Goal: Task Accomplishment & Management: Complete application form

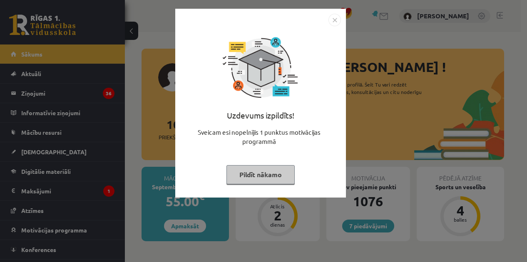
click at [242, 176] on button "Pildīt nākamo" at bounding box center [260, 174] width 68 height 19
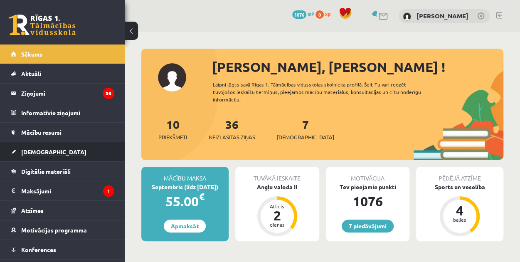
click at [28, 148] on span "[DEMOGRAPHIC_DATA]" at bounding box center [53, 151] width 65 height 7
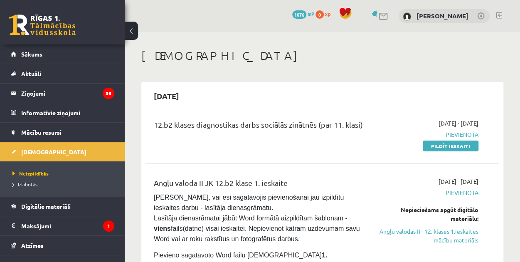
drag, startPoint x: 16, startPoint y: 180, endPoint x: 321, endPoint y: 154, distance: 306.4
click at [321, 154] on div "12.b2 klases diagnostikas darbs sociālās zinātnēs (par 11. klasi) 2025-10-06 - …" at bounding box center [323, 135] width 354 height 48
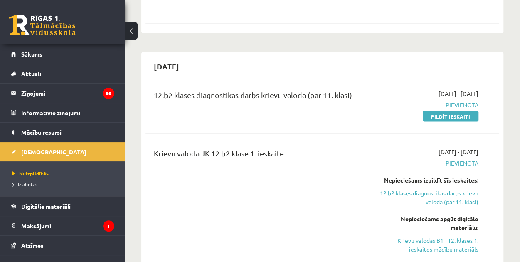
scroll to position [832, 0]
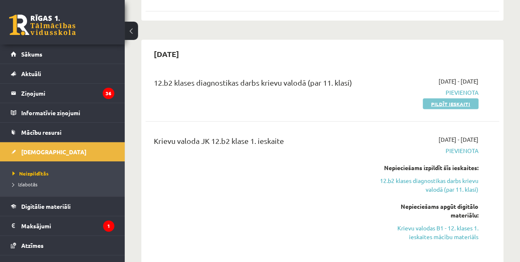
click at [445, 99] on link "Pildīt ieskaiti" at bounding box center [451, 104] width 56 height 11
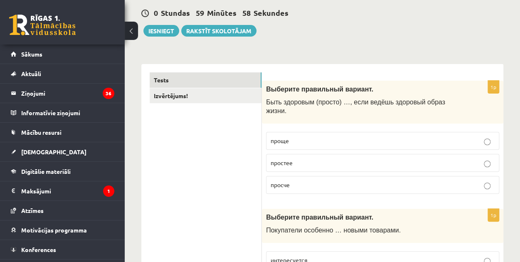
scroll to position [83, 0]
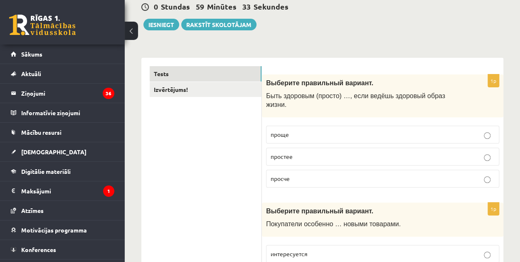
click at [290, 130] on p "проще" at bounding box center [383, 134] width 224 height 9
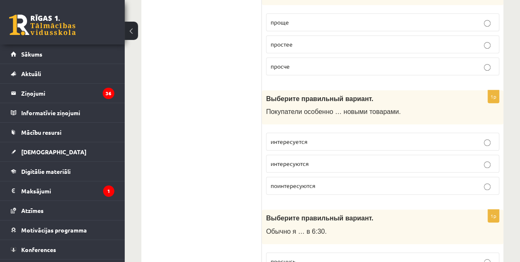
scroll to position [208, 0]
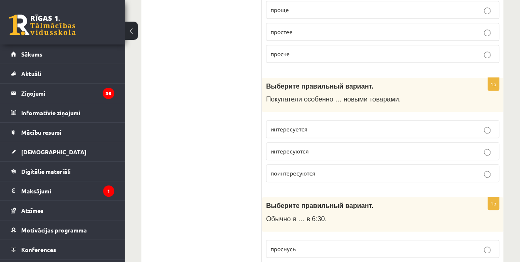
click at [291, 125] on span "интересуется" at bounding box center [289, 128] width 37 height 7
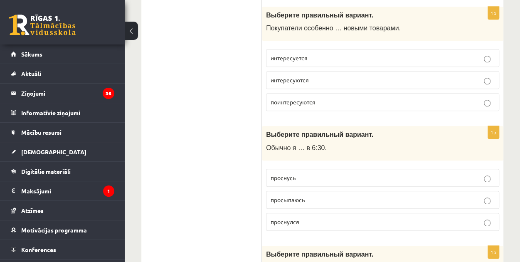
scroll to position [291, 0]
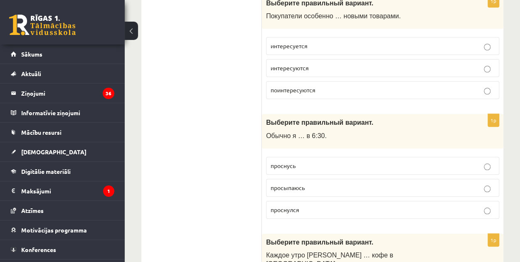
click at [301, 184] on span "просыпаюсь" at bounding box center [288, 187] width 34 height 7
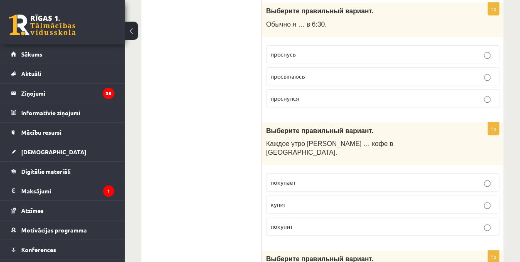
scroll to position [416, 0]
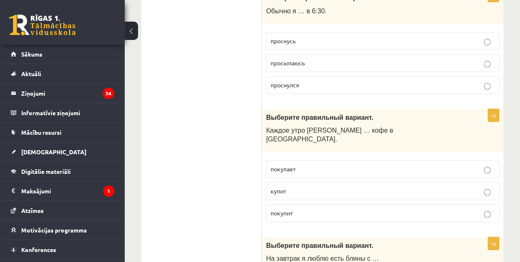
drag, startPoint x: 303, startPoint y: 148, endPoint x: 304, endPoint y: 144, distance: 4.2
click at [303, 165] on p "покупает" at bounding box center [383, 169] width 224 height 9
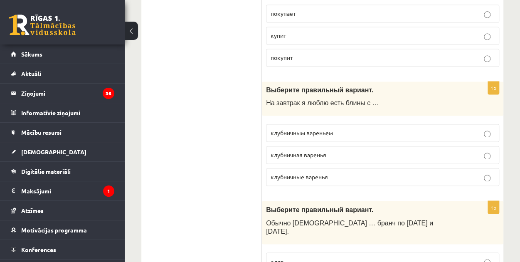
scroll to position [582, 0]
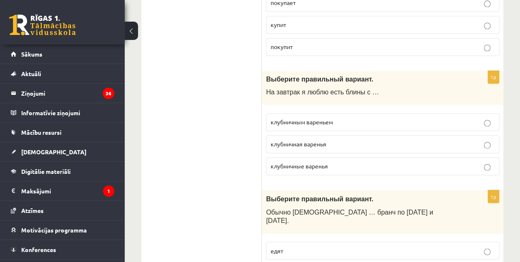
click at [340, 118] on p "клубничным вареньем" at bounding box center [383, 122] width 224 height 9
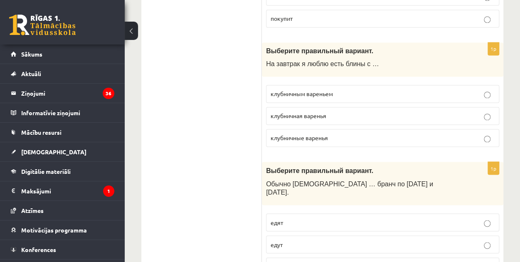
scroll to position [624, 0]
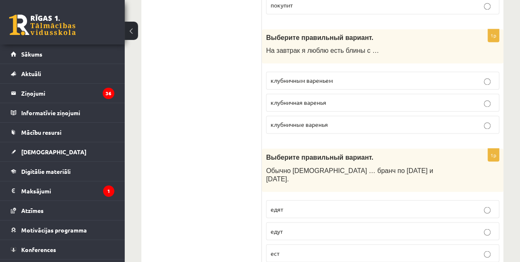
click at [292, 205] on p "едят" at bounding box center [383, 209] width 224 height 9
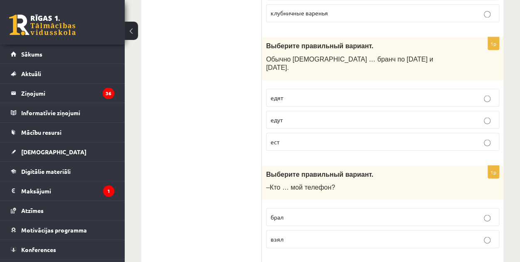
scroll to position [749, 0]
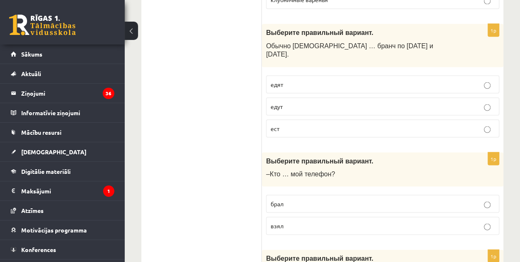
click at [297, 217] on label "взял" at bounding box center [382, 226] width 233 height 18
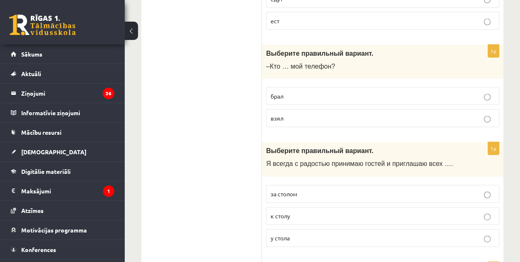
scroll to position [873, 0]
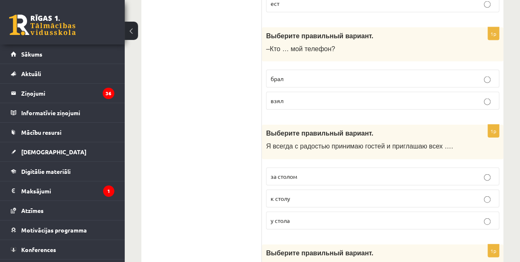
click at [282, 195] on span "к столу" at bounding box center [281, 198] width 20 height 7
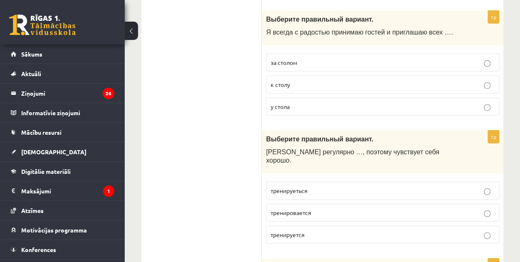
scroll to position [998, 0]
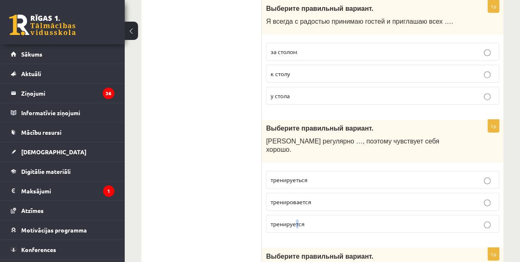
click at [297, 220] on span "тренируется" at bounding box center [288, 223] width 34 height 7
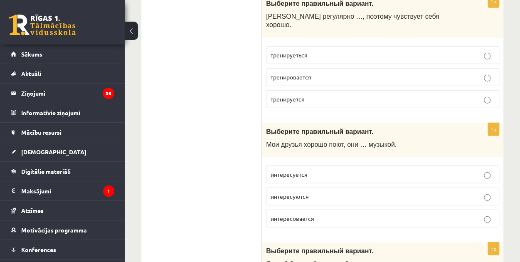
click at [346, 47] on fieldset "тренируеться тренировается тренируется" at bounding box center [382, 76] width 233 height 69
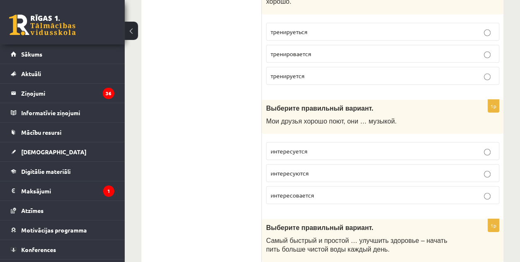
scroll to position [1165, 0]
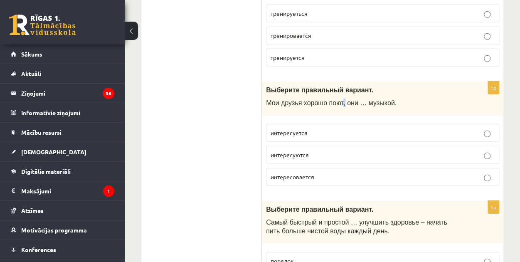
click at [339, 82] on div "Выберите правильный вариант. Мои друзья хорошо поют, они … музыкой." at bounding box center [383, 99] width 242 height 35
drag, startPoint x: 341, startPoint y: 21, endPoint x: 344, endPoint y: 13, distance: 8.8
click at [341, 49] on label "тренируется" at bounding box center [382, 58] width 233 height 18
click at [331, 129] on p "интересуется" at bounding box center [383, 133] width 224 height 9
click at [326, 151] on p "интересуются" at bounding box center [383, 155] width 224 height 9
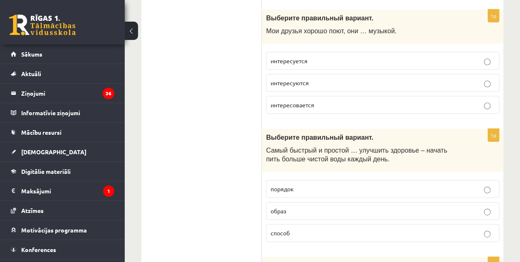
scroll to position [1248, 0]
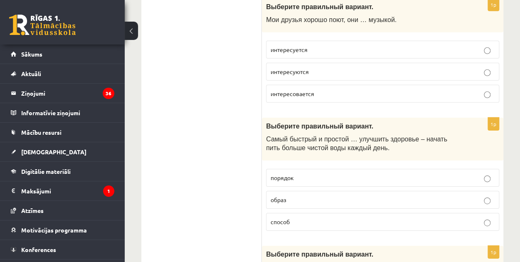
click at [297, 218] on p "способ" at bounding box center [383, 222] width 224 height 9
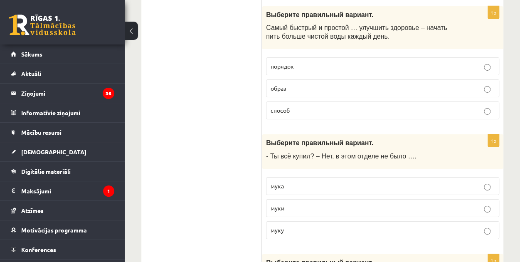
scroll to position [1373, 0]
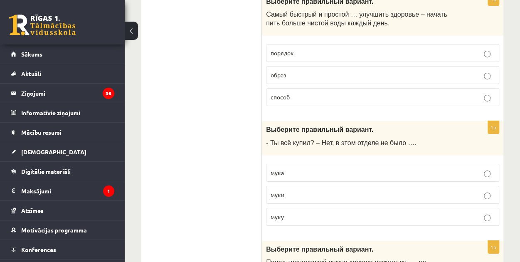
click at [309, 190] on p "муки" at bounding box center [383, 194] width 224 height 9
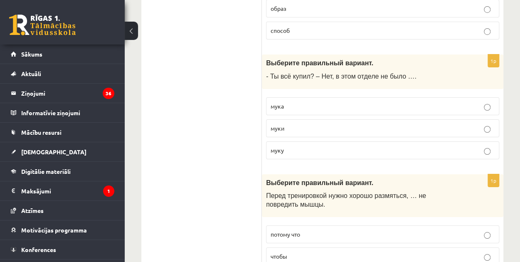
scroll to position [1497, 0]
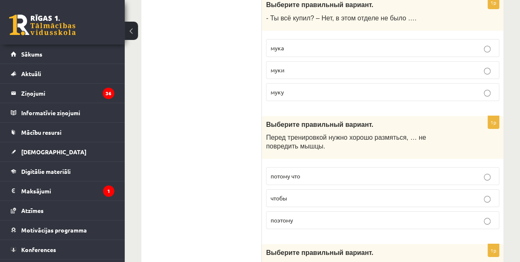
click at [313, 194] on p "чтобы" at bounding box center [383, 198] width 224 height 9
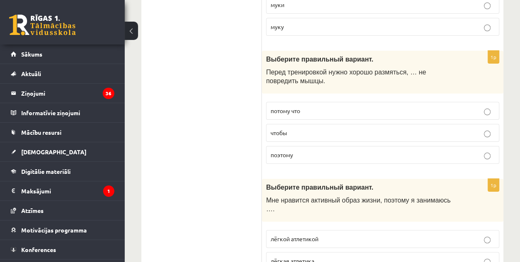
scroll to position [1580, 0]
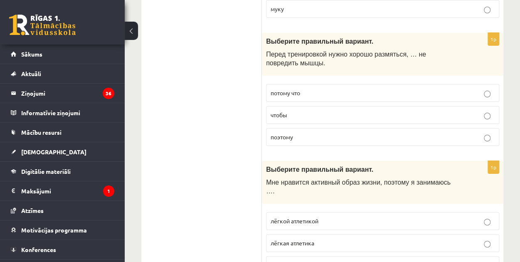
click at [308, 212] on label "лёгкой атлетикой" at bounding box center [382, 221] width 233 height 18
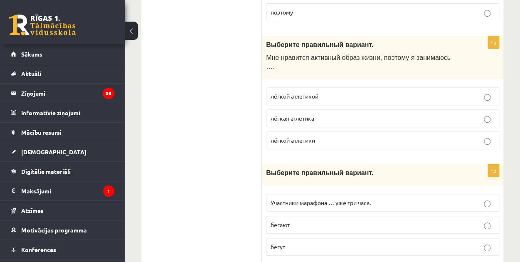
scroll to position [1747, 0]
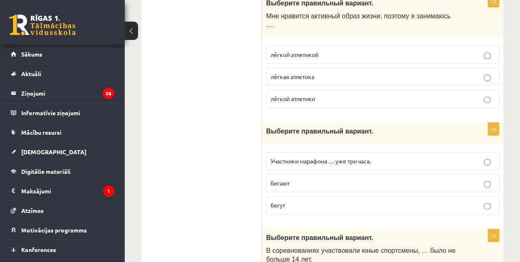
click at [341, 201] on p "бегут" at bounding box center [383, 205] width 224 height 9
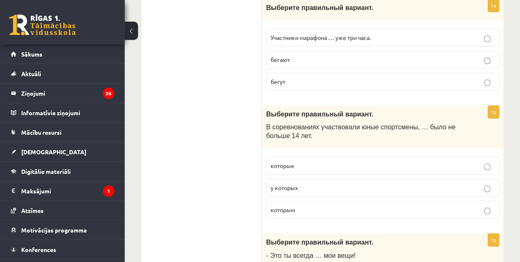
scroll to position [1872, 0]
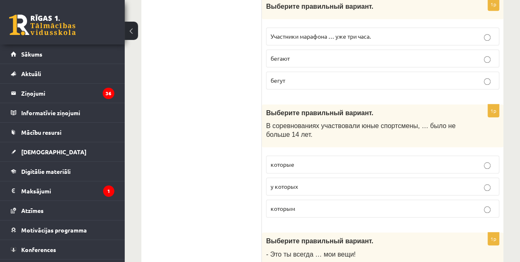
click at [319, 200] on label "которым" at bounding box center [382, 209] width 233 height 18
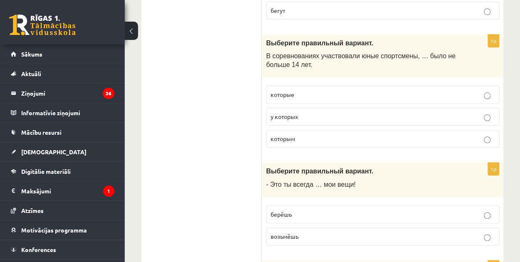
scroll to position [1955, 0]
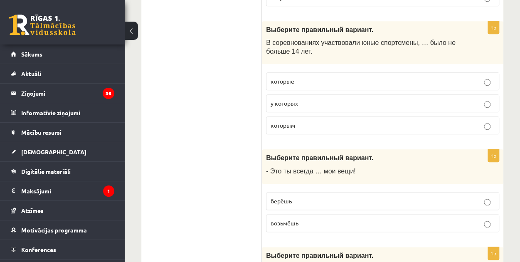
click at [352, 197] on p "берёшь" at bounding box center [383, 201] width 224 height 9
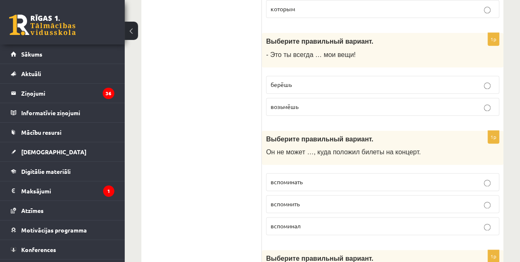
scroll to position [2080, 0]
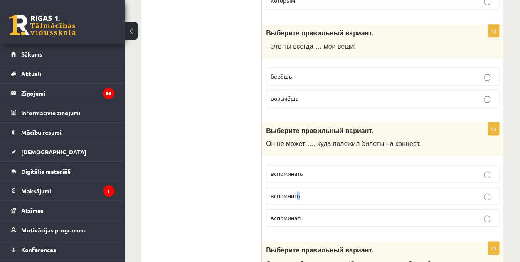
click at [299, 192] on span "вспомнить" at bounding box center [285, 195] width 29 height 7
click at [425, 161] on fieldset "вспоминать вспомнить вспоминал" at bounding box center [382, 195] width 233 height 69
click at [423, 191] on p "вспомнить" at bounding box center [383, 195] width 224 height 9
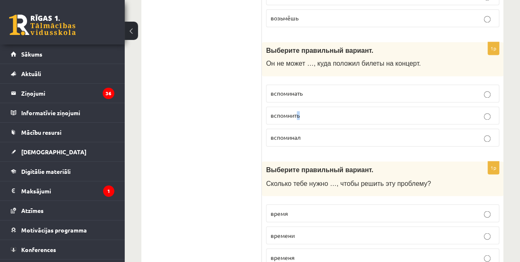
scroll to position [2204, 0]
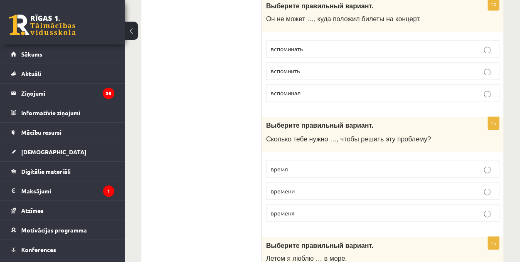
click at [283, 187] on span "времени" at bounding box center [283, 190] width 24 height 7
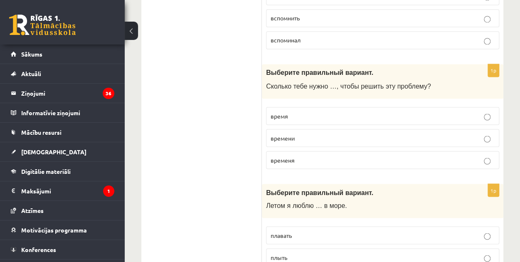
scroll to position [2288, 0]
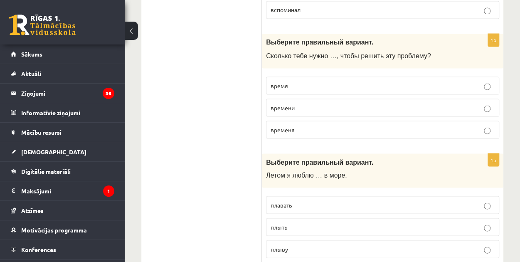
click at [312, 200] on p "плавать" at bounding box center [383, 204] width 224 height 9
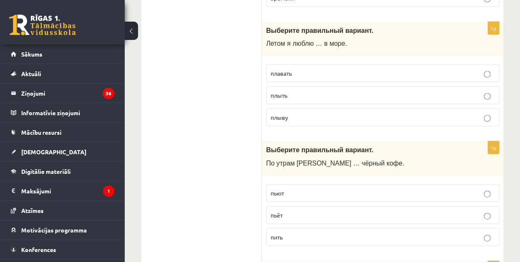
scroll to position [2495, 0]
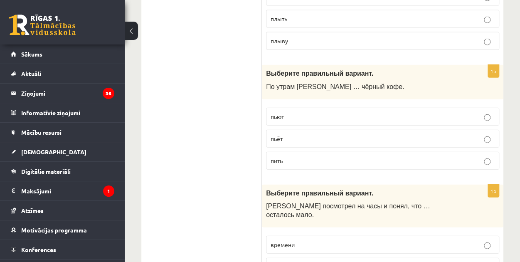
click at [301, 134] on p "пьёт" at bounding box center [383, 138] width 224 height 9
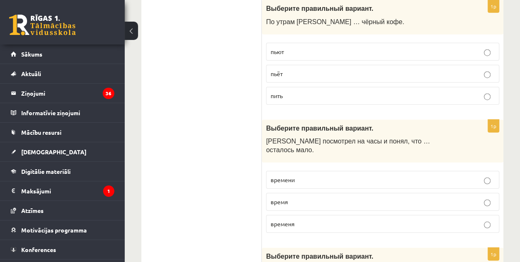
scroll to position [2579, 0]
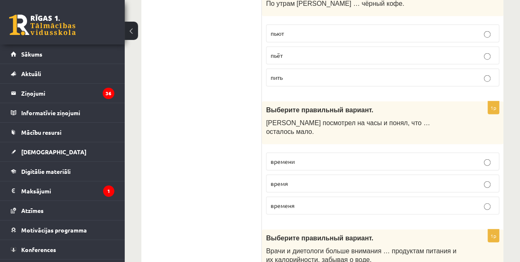
click at [299, 179] on p "время" at bounding box center [383, 183] width 224 height 9
click at [305, 157] on p "времени" at bounding box center [383, 161] width 224 height 9
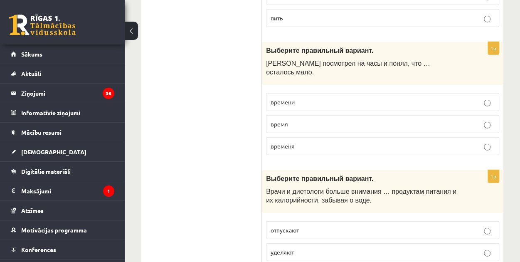
scroll to position [2662, 0]
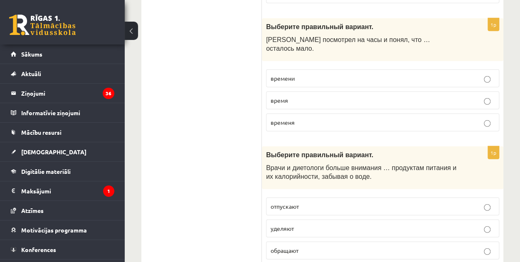
click at [324, 220] on label "уделяют" at bounding box center [382, 229] width 233 height 18
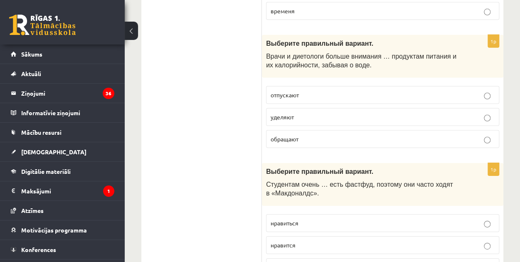
scroll to position [2787, 0]
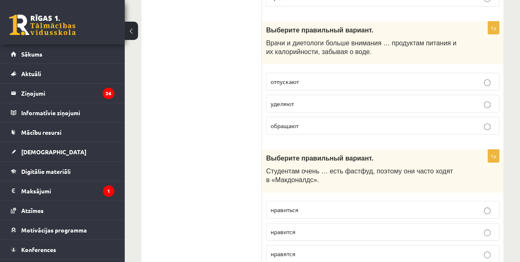
click at [289, 228] on span "нравится" at bounding box center [283, 231] width 25 height 7
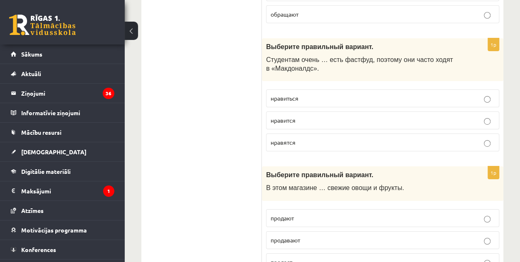
scroll to position [2911, 0]
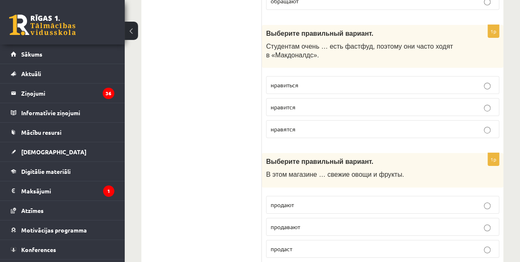
click at [322, 200] on p "продают" at bounding box center [383, 204] width 224 height 9
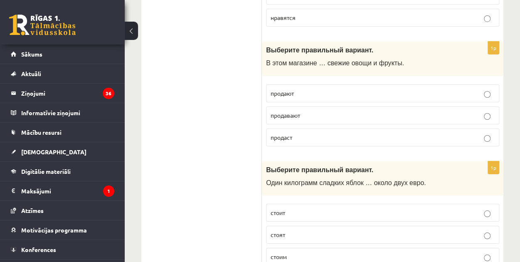
scroll to position [3036, 0]
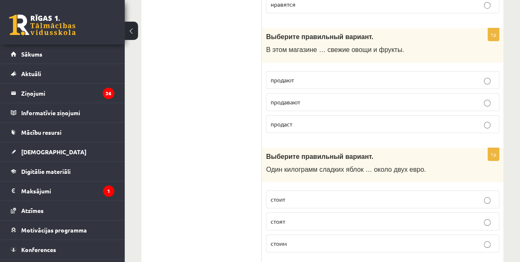
click at [309, 195] on p "стоит" at bounding box center [383, 199] width 224 height 9
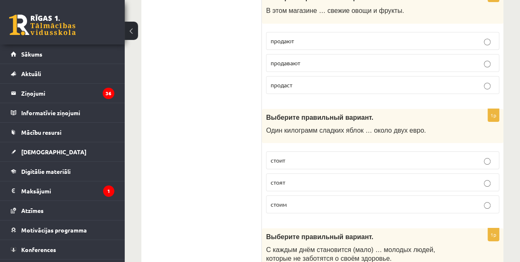
scroll to position [3119, 0]
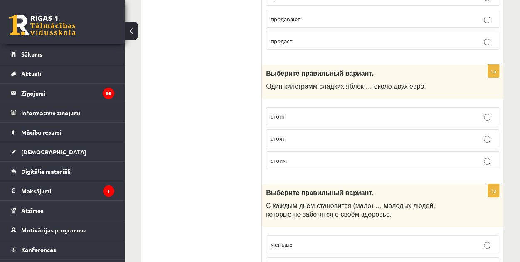
click at [353, 240] on p "меньше" at bounding box center [383, 244] width 224 height 9
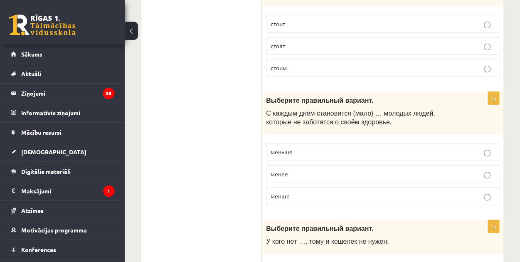
scroll to position [3244, 0]
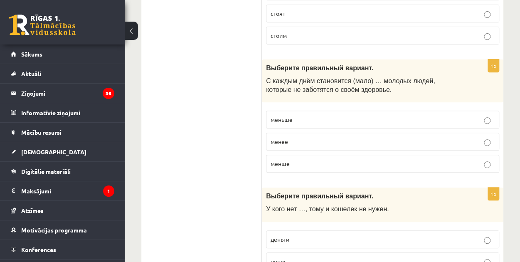
click at [298, 257] on p "денег" at bounding box center [383, 261] width 224 height 9
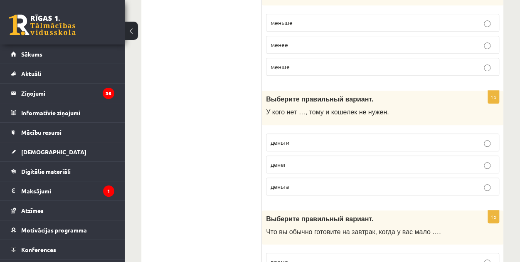
scroll to position [3349, 0]
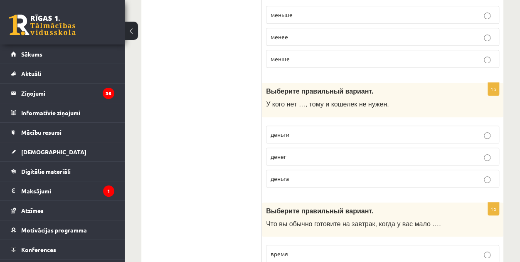
click at [303, 250] on p "время" at bounding box center [383, 254] width 224 height 9
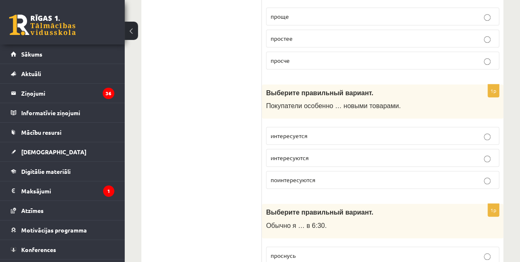
scroll to position [0, 0]
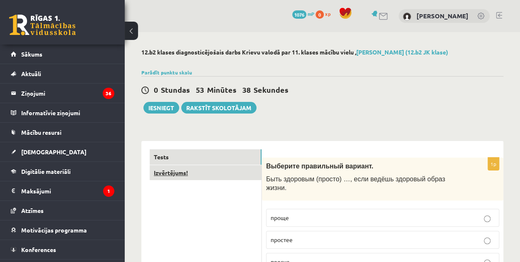
click at [181, 173] on link "Izvērtējums!" at bounding box center [206, 172] width 112 height 15
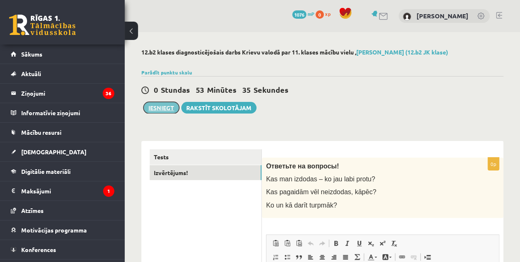
click at [163, 105] on button "Iesniegt" at bounding box center [161, 108] width 36 height 12
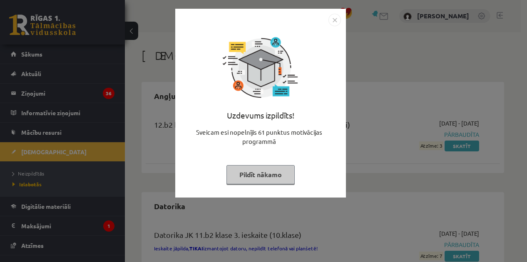
click at [246, 170] on button "Pildīt nākamo" at bounding box center [260, 174] width 68 height 19
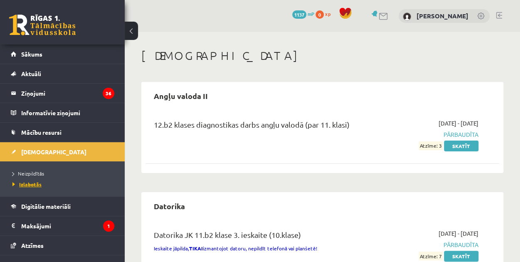
click at [29, 183] on span "Izlabotās" at bounding box center [26, 184] width 29 height 7
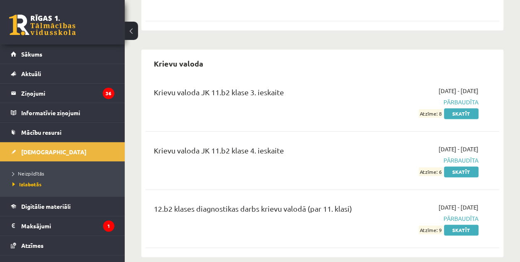
scroll to position [499, 0]
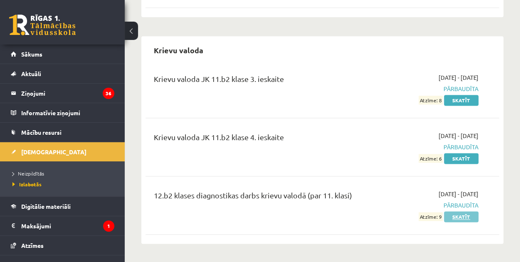
click at [452, 215] on link "Skatīt" at bounding box center [461, 216] width 35 height 11
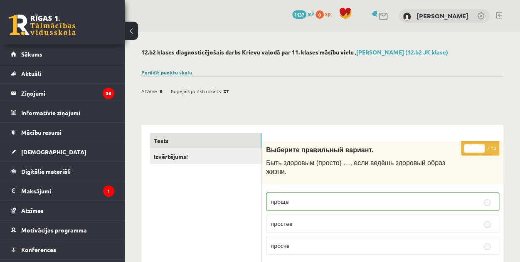
click at [163, 70] on link "Parādīt punktu skalu" at bounding box center [166, 72] width 51 height 7
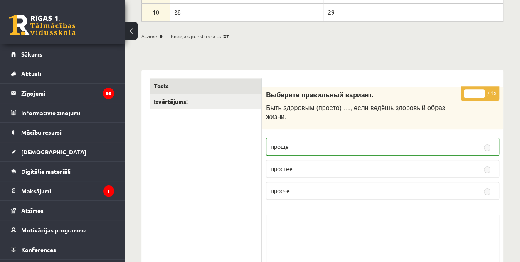
scroll to position [208, 0]
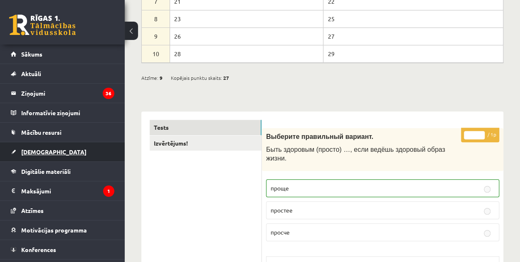
click at [47, 156] on link "[DEMOGRAPHIC_DATA]" at bounding box center [63, 151] width 104 height 19
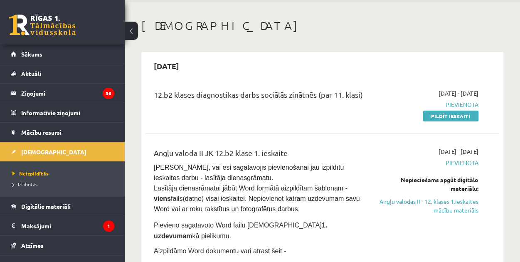
scroll to position [42, 0]
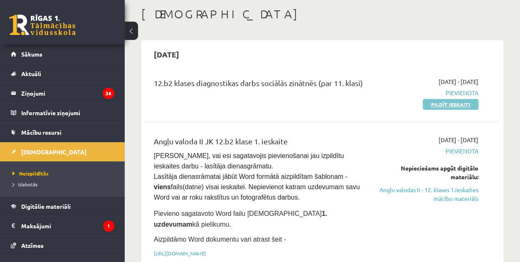
click at [444, 106] on link "Pildīt ieskaiti" at bounding box center [451, 104] width 56 height 11
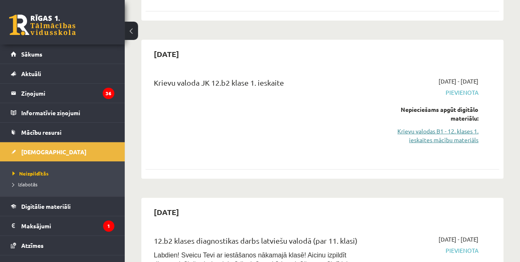
scroll to position [873, 0]
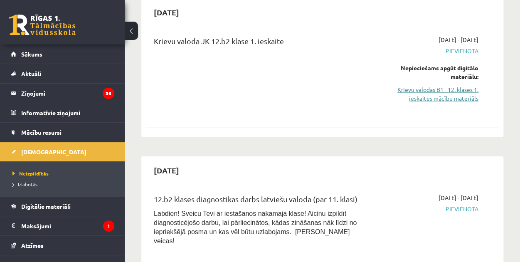
click at [454, 85] on link "Krievu valodas B1 - 12. klases 1. ieskaites mācību materiāls" at bounding box center [429, 93] width 100 height 17
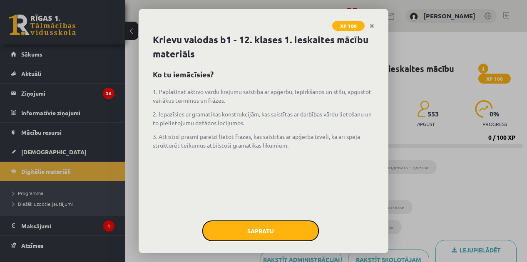
click at [257, 229] on button "Sapratu" at bounding box center [260, 230] width 116 height 21
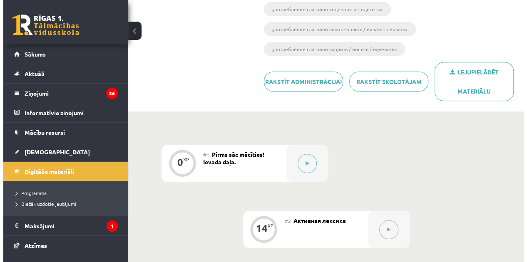
scroll to position [250, 0]
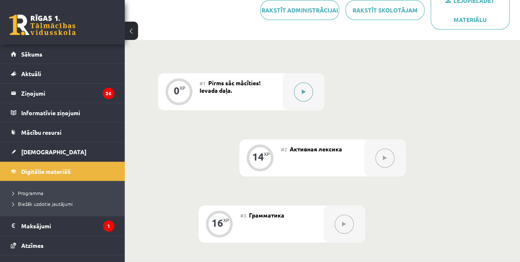
click at [304, 96] on button at bounding box center [303, 91] width 19 height 19
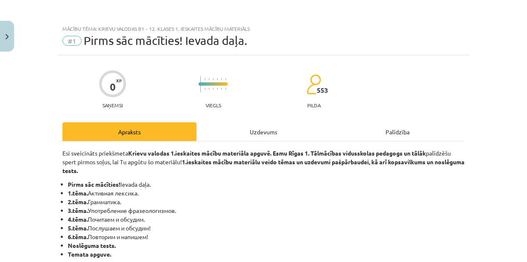
click at [255, 124] on div "Uzdevums" at bounding box center [263, 131] width 134 height 19
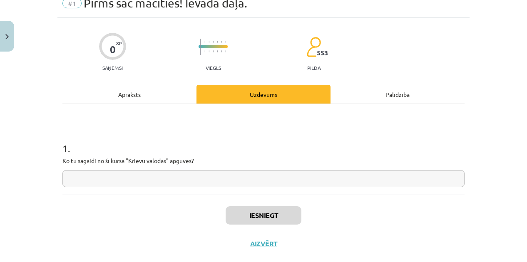
scroll to position [54, 0]
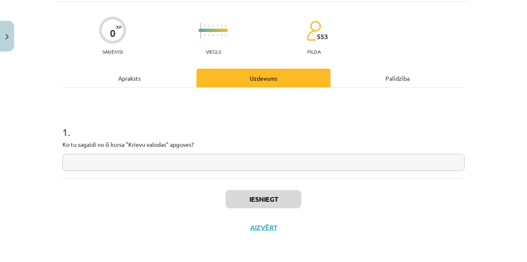
click at [237, 163] on input "text" at bounding box center [263, 162] width 402 height 17
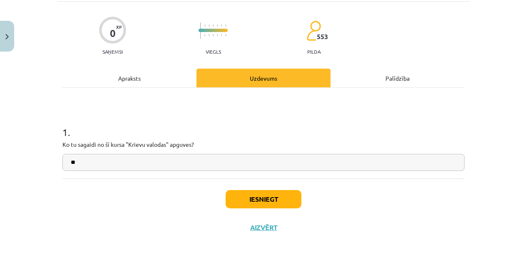
type input "*"
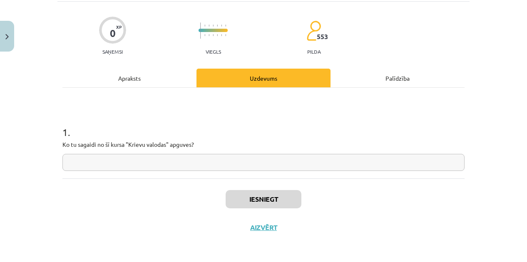
drag, startPoint x: 194, startPoint y: 85, endPoint x: 69, endPoint y: 113, distance: 127.4
click at [69, 113] on h1 "1 ." at bounding box center [263, 125] width 402 height 26
click at [190, 155] on input "text" at bounding box center [263, 162] width 402 height 17
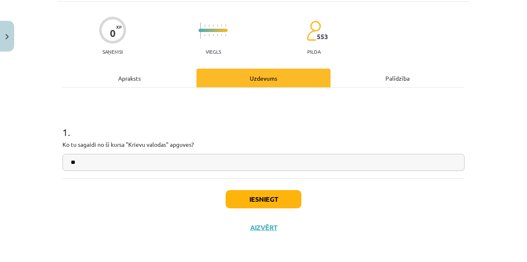
type input "*"
type input "**********"
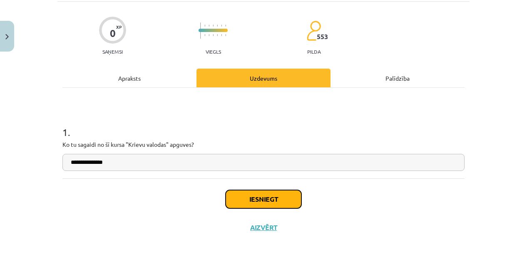
click at [270, 202] on button "Iesniegt" at bounding box center [263, 199] width 76 height 18
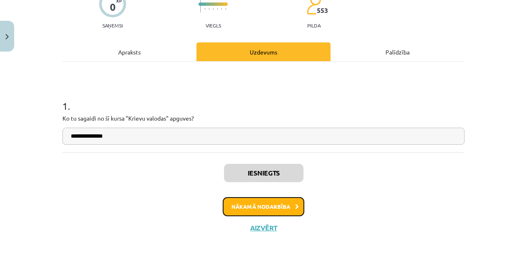
click at [268, 207] on button "Nākamā nodarbība" at bounding box center [264, 206] width 82 height 19
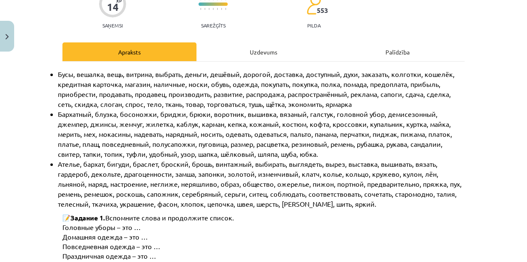
scroll to position [21, 0]
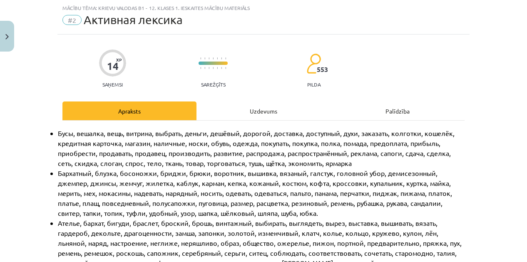
click at [253, 116] on div "Uzdevums" at bounding box center [263, 110] width 134 height 19
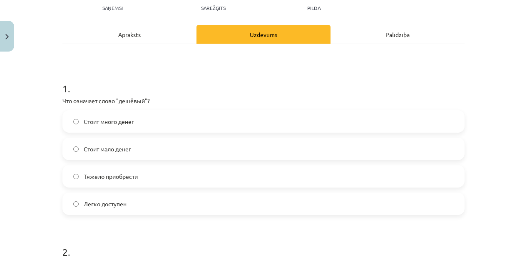
scroll to position [104, 0]
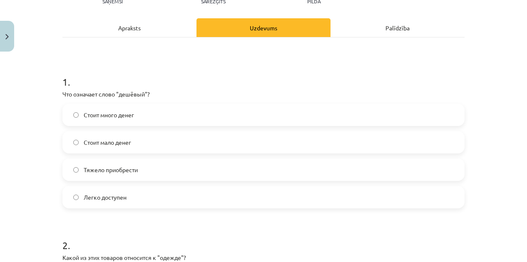
click at [134, 151] on label "Стоит мало денег" at bounding box center [263, 142] width 400 height 21
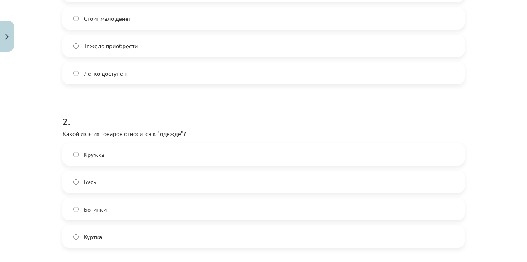
scroll to position [229, 0]
click at [107, 227] on label "Куртка" at bounding box center [263, 235] width 400 height 21
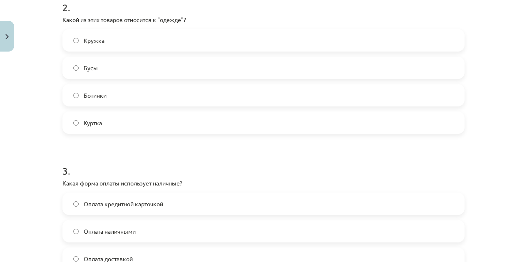
scroll to position [395, 0]
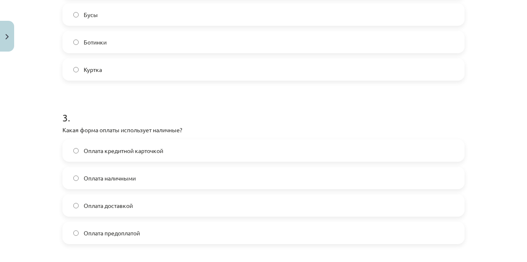
click at [128, 177] on span "Оплата наличными" at bounding box center [110, 178] width 52 height 9
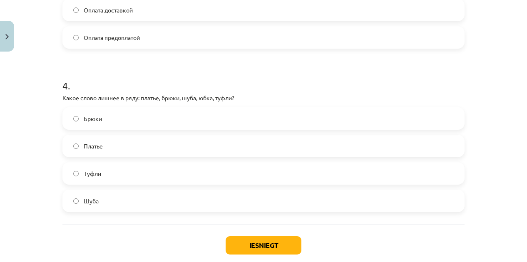
scroll to position [603, 0]
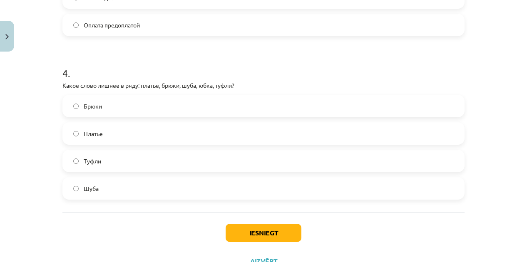
click at [165, 107] on label "Брюки" at bounding box center [263, 106] width 400 height 21
click at [247, 235] on button "Iesniegt" at bounding box center [263, 233] width 76 height 18
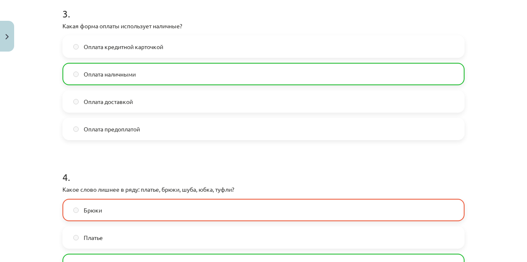
scroll to position [624, 0]
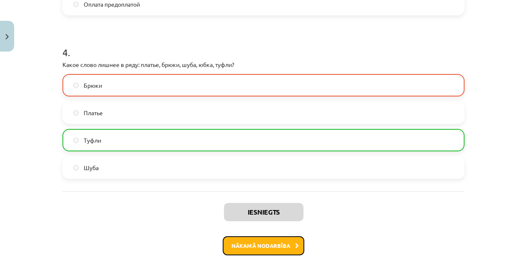
click at [265, 244] on button "Nākamā nodarbība" at bounding box center [264, 245] width 82 height 19
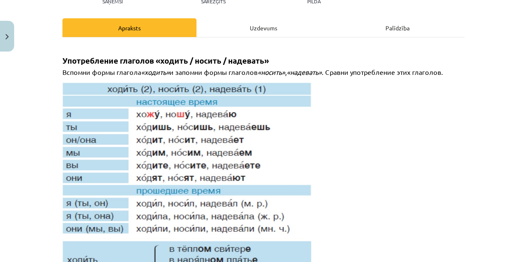
click at [252, 32] on div "Uzdevums" at bounding box center [263, 27] width 134 height 19
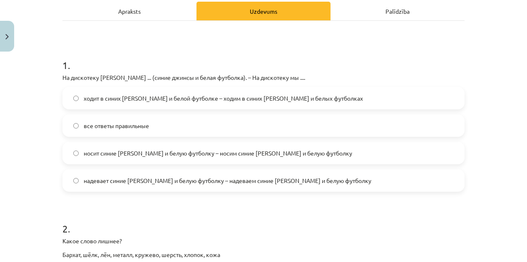
scroll to position [104, 0]
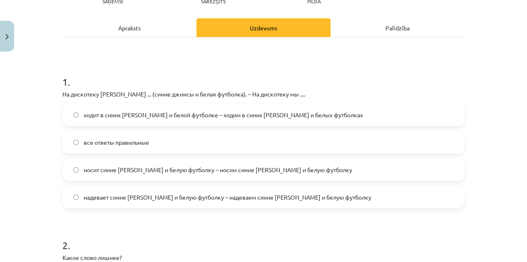
click at [134, 119] on span "ходит в синих джинсах и белой футболке – ходим в синих джинсах и белых футболках" at bounding box center [223, 115] width 279 height 9
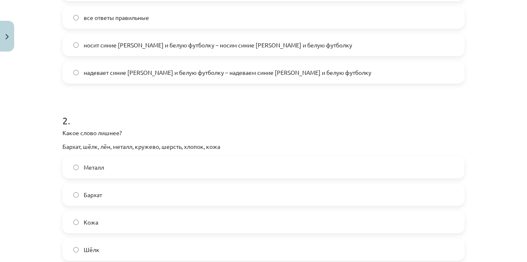
scroll to position [270, 0]
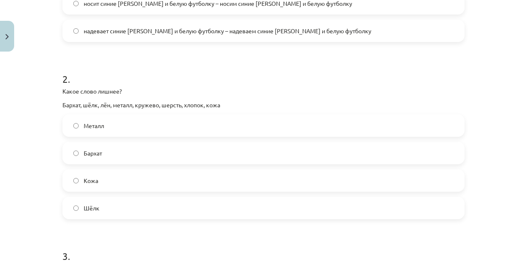
click at [130, 128] on label "Металл" at bounding box center [263, 125] width 400 height 21
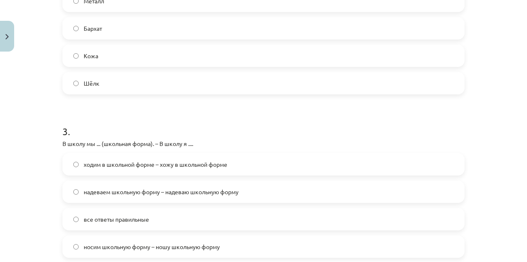
scroll to position [478, 0]
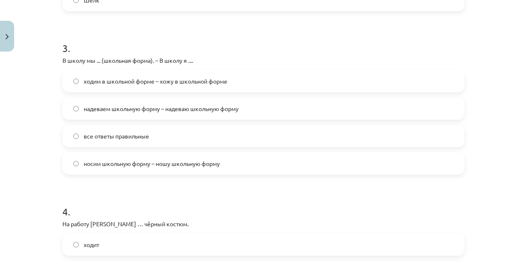
click at [112, 168] on label "носим школьную форму – ношу школьную форму" at bounding box center [263, 163] width 400 height 21
click at [100, 134] on span "все ответы правильные" at bounding box center [116, 136] width 65 height 9
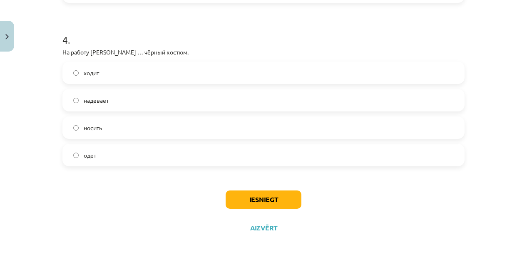
scroll to position [650, 0]
click at [96, 91] on label "надевает" at bounding box center [263, 99] width 400 height 21
click at [255, 200] on button "Iesniegt" at bounding box center [263, 199] width 76 height 18
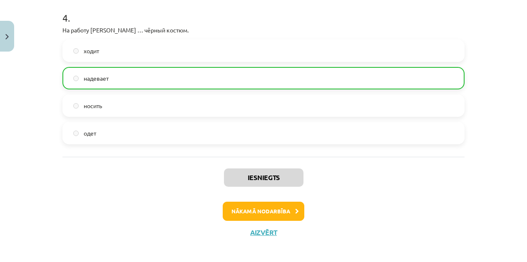
scroll to position [676, 0]
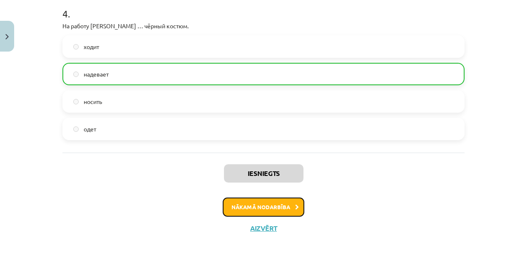
click at [265, 200] on button "Nākamā nodarbība" at bounding box center [264, 207] width 82 height 19
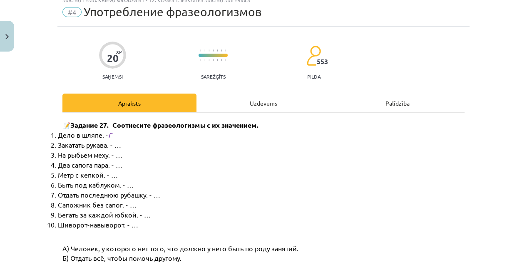
scroll to position [21, 0]
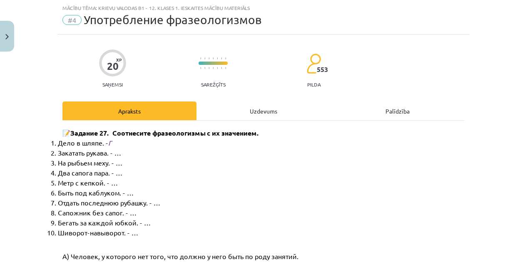
click at [218, 104] on div "Uzdevums" at bounding box center [263, 110] width 134 height 19
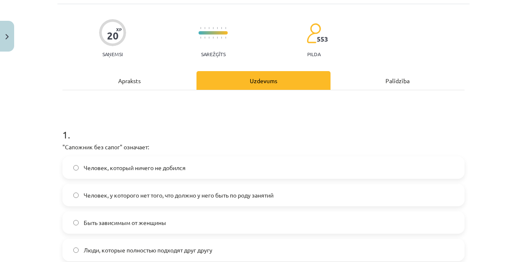
scroll to position [104, 0]
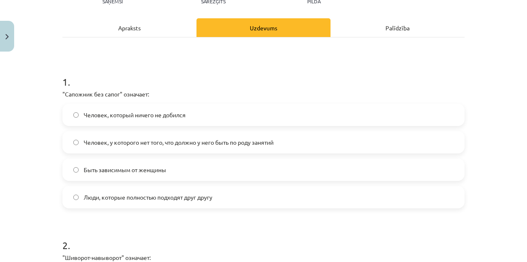
click at [121, 138] on span "Человек, у которого нет того, что должно у него быть по роду занятий" at bounding box center [179, 142] width 190 height 9
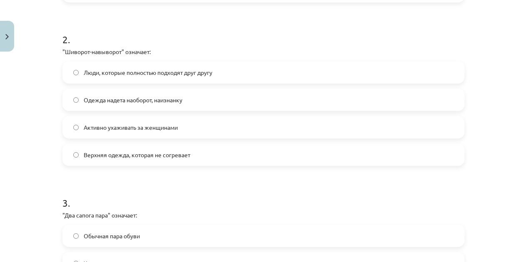
scroll to position [312, 0]
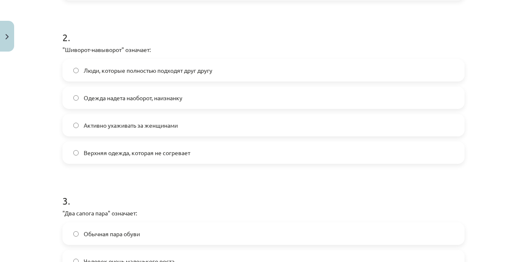
click at [143, 97] on span "Одежда надета наоборот, наизнанку" at bounding box center [133, 98] width 99 height 9
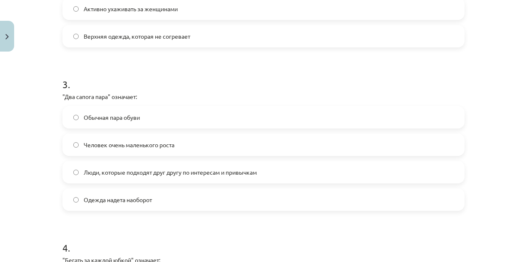
scroll to position [437, 0]
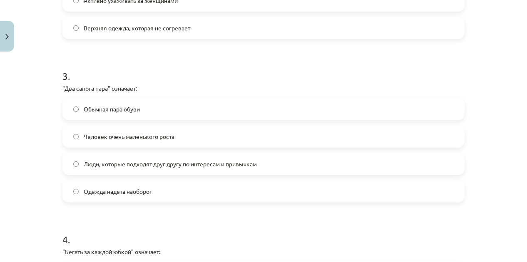
click at [136, 157] on label "Люди, которые подходят друг другу по интересам и привычкам" at bounding box center [263, 163] width 400 height 21
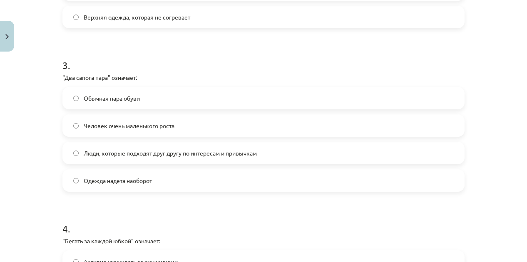
scroll to position [478, 0]
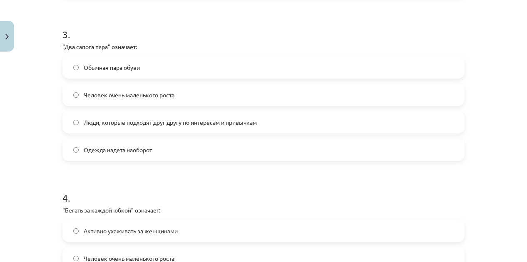
click at [62, 52] on div "3 . "Два сапога пара" означает: Обычная пара обуви Человек очень маленького рос…" at bounding box center [263, 87] width 402 height 147
drag, startPoint x: 63, startPoint y: 48, endPoint x: 106, endPoint y: 49, distance: 42.4
click at [106, 49] on p ""Два сапога пара" означает:" at bounding box center [263, 46] width 402 height 9
copy p "Два сапога пара"
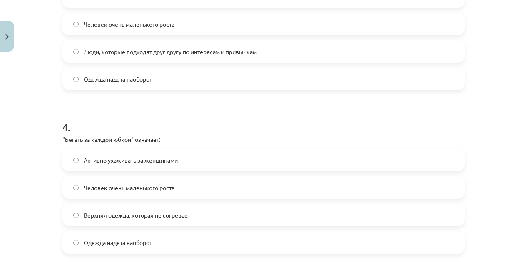
scroll to position [561, 0]
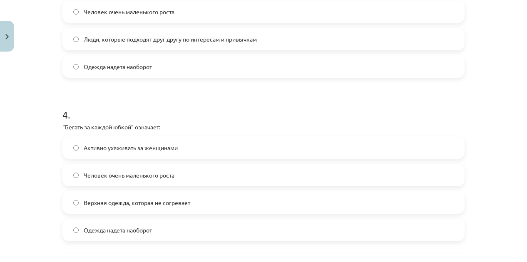
click at [141, 144] on span "Активно ухаживать за женщинами" at bounding box center [131, 147] width 94 height 9
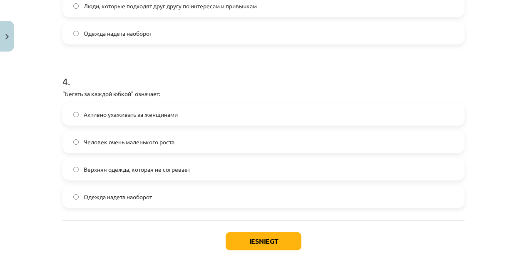
scroll to position [637, 0]
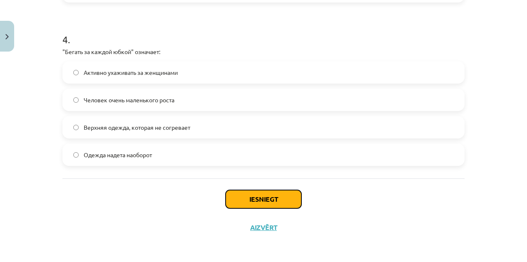
click at [265, 199] on button "Iesniegt" at bounding box center [263, 199] width 76 height 18
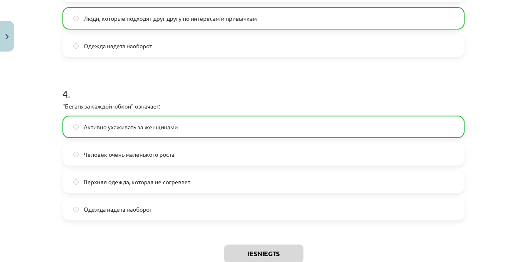
scroll to position [624, 0]
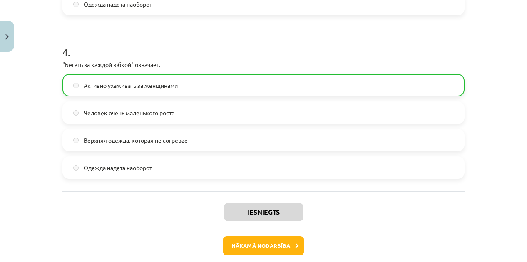
click at [251, 235] on div "Iesniegts Nākamā nodarbība Aizvērt" at bounding box center [263, 233] width 402 height 85
click at [252, 238] on button "Nākamā nodarbība" at bounding box center [264, 245] width 82 height 19
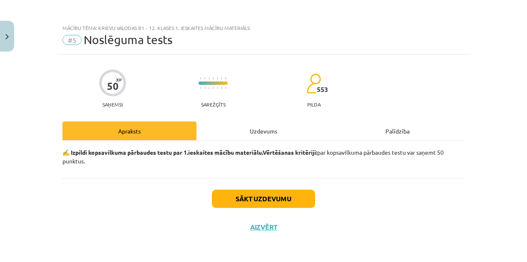
scroll to position [0, 0]
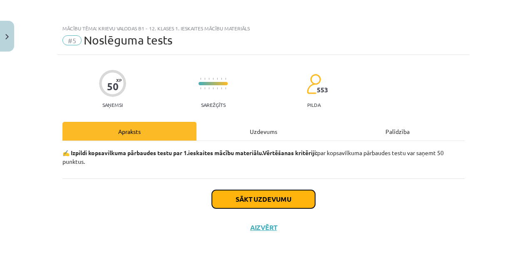
click at [276, 191] on button "Sākt uzdevumu" at bounding box center [263, 199] width 103 height 18
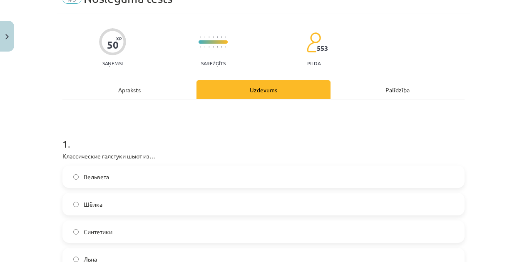
scroll to position [84, 0]
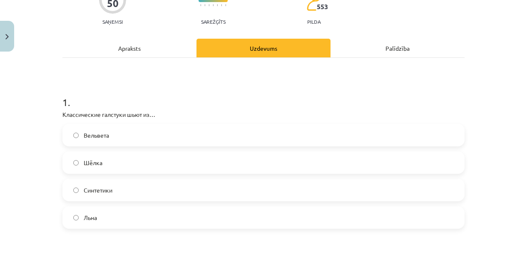
click at [48, 109] on div "Mācību tēma: Krievu valodas b1 - 12. klases 1. ieskaites mācību materiāls #5 No…" at bounding box center [263, 131] width 527 height 262
drag, startPoint x: 59, startPoint y: 116, endPoint x: 149, endPoint y: 117, distance: 89.8
copy p "Классические галстуки шьют из"
click at [105, 158] on label "Шёлка" at bounding box center [263, 162] width 400 height 21
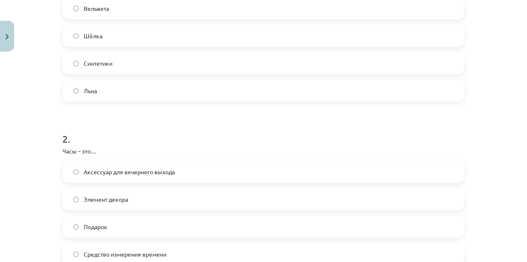
scroll to position [250, 0]
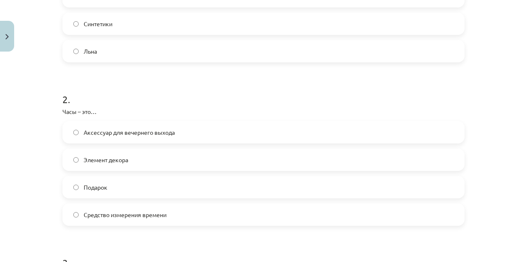
click at [127, 216] on span "Средство измерения времени" at bounding box center [125, 214] width 83 height 9
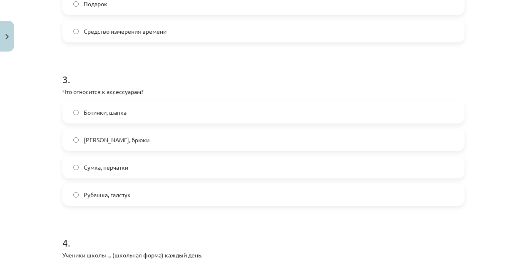
scroll to position [458, 0]
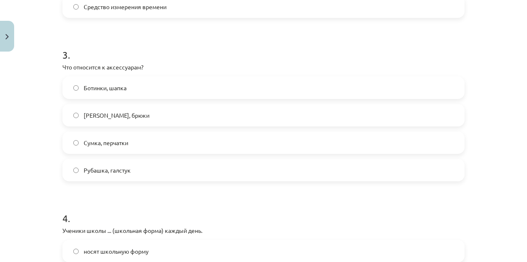
click at [80, 148] on label "Сумка, перчатки" at bounding box center [263, 142] width 400 height 21
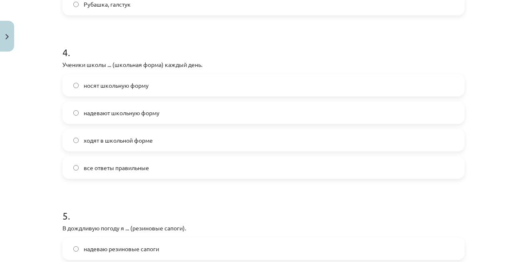
scroll to position [624, 0]
click at [123, 165] on span "все ответы правильные" at bounding box center [116, 167] width 65 height 9
click at [96, 139] on span "ходят в школьной форме" at bounding box center [118, 140] width 69 height 9
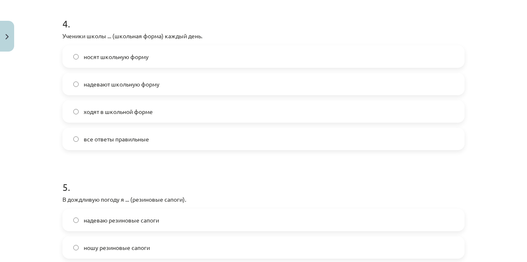
scroll to position [666, 0]
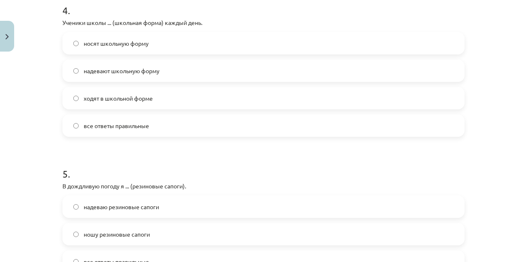
click at [121, 74] on span "надевают школьную форму" at bounding box center [122, 71] width 76 height 9
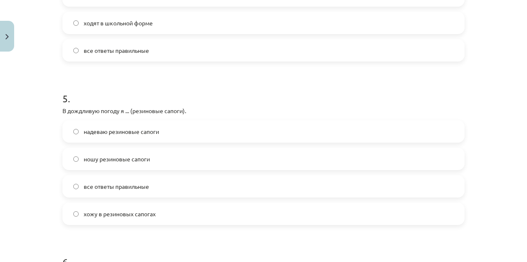
scroll to position [749, 0]
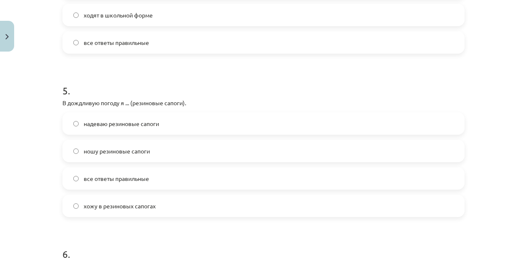
click at [138, 148] on span "ношу резиновые сапоги" at bounding box center [117, 151] width 66 height 9
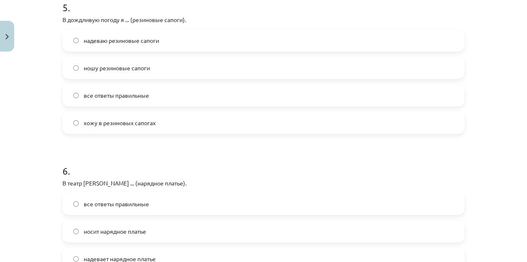
scroll to position [915, 0]
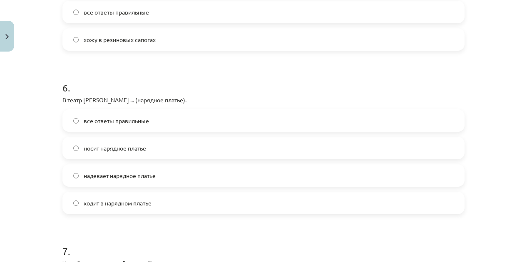
click at [153, 126] on label "все ответы правильные" at bounding box center [263, 120] width 400 height 21
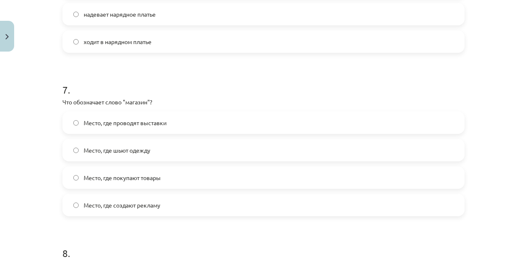
scroll to position [1082, 0]
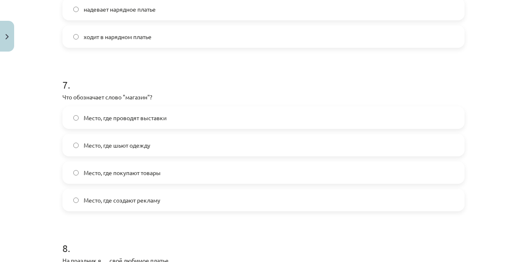
click at [151, 173] on span "Место, где покупают товары" at bounding box center [122, 172] width 77 height 9
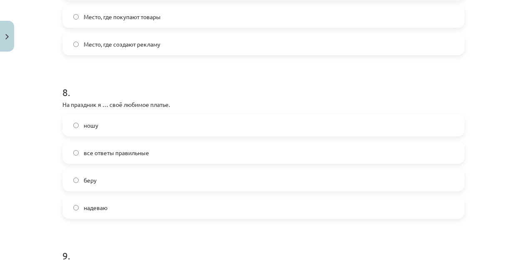
scroll to position [1248, 0]
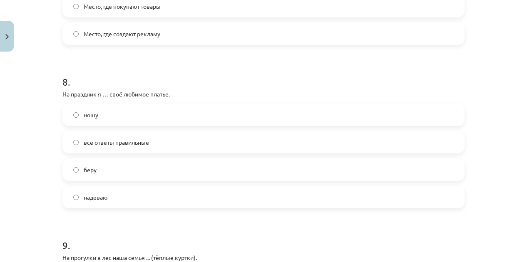
click at [131, 147] on label "все ответы правильные" at bounding box center [263, 142] width 400 height 21
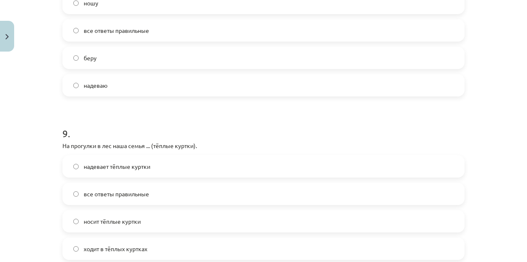
scroll to position [1373, 0]
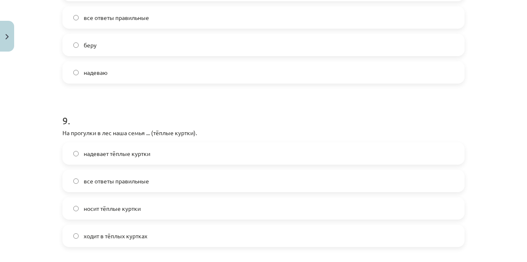
click at [125, 177] on span "все ответы правильные" at bounding box center [116, 181] width 65 height 9
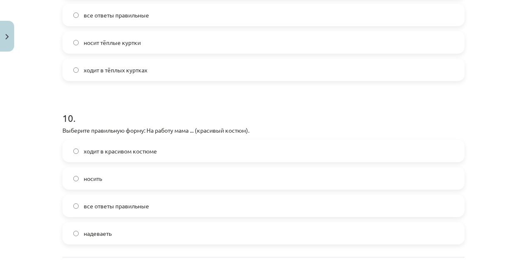
scroll to position [1539, 0]
click at [141, 153] on span "ходит в красивом костюме" at bounding box center [120, 150] width 73 height 9
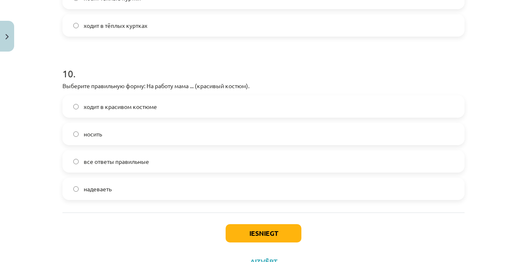
scroll to position [1617, 0]
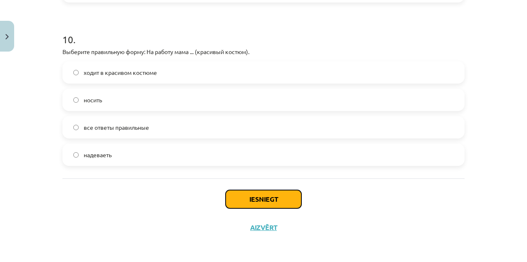
click at [257, 197] on button "Iesniegt" at bounding box center [263, 199] width 76 height 18
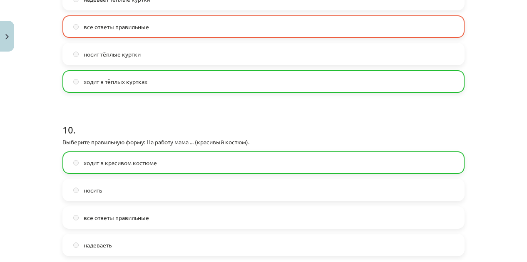
scroll to position [1644, 0]
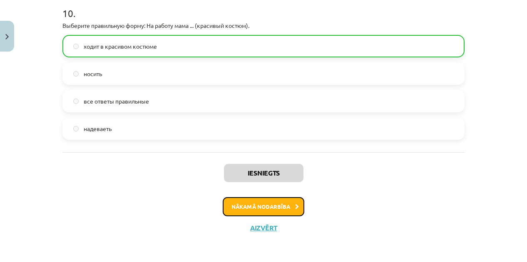
click at [268, 208] on button "Nākamā nodarbība" at bounding box center [264, 206] width 82 height 19
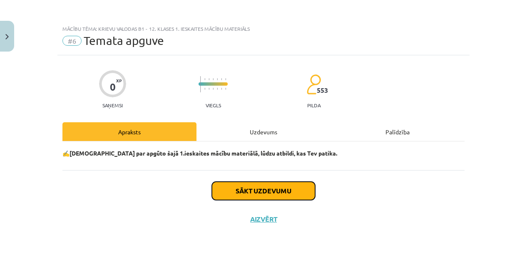
click at [258, 194] on button "Sākt uzdevumu" at bounding box center [263, 191] width 103 height 18
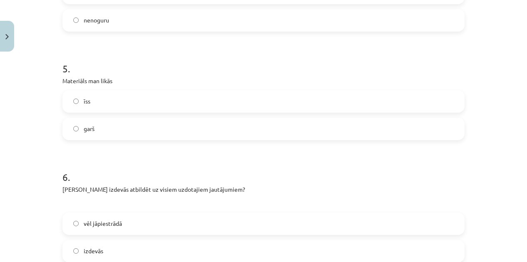
scroll to position [762, 0]
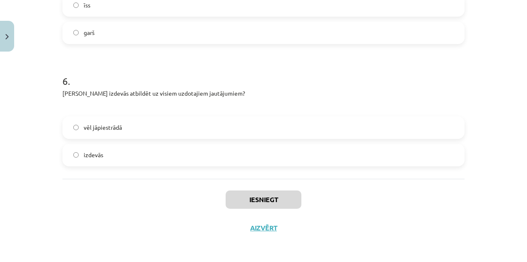
click at [121, 134] on label "vēl jāpiestrādā" at bounding box center [263, 127] width 400 height 21
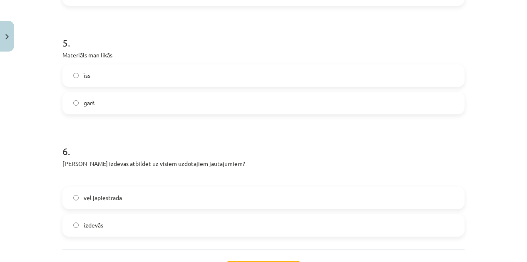
scroll to position [678, 0]
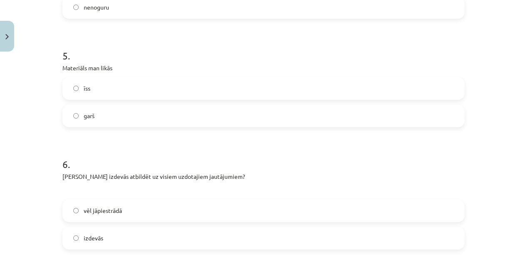
click at [119, 92] on label "īss" at bounding box center [263, 88] width 400 height 21
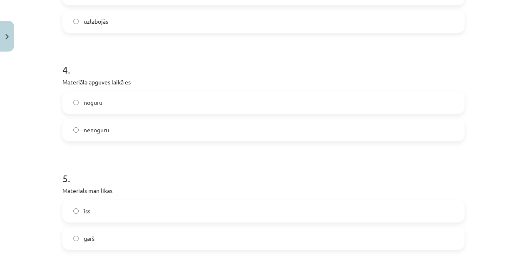
scroll to position [554, 0]
click at [104, 126] on label "nenoguru" at bounding box center [263, 132] width 400 height 21
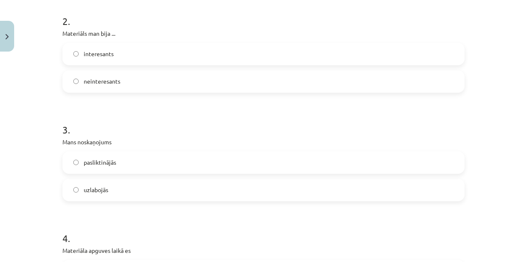
click at [103, 168] on label "pasliktinājās" at bounding box center [263, 162] width 400 height 21
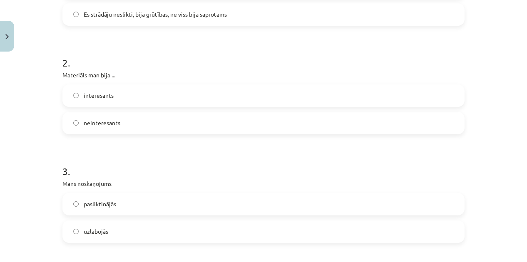
click at [115, 127] on label "neinteresants" at bounding box center [263, 123] width 400 height 21
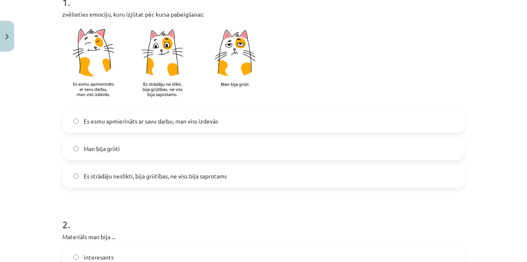
scroll to position [179, 0]
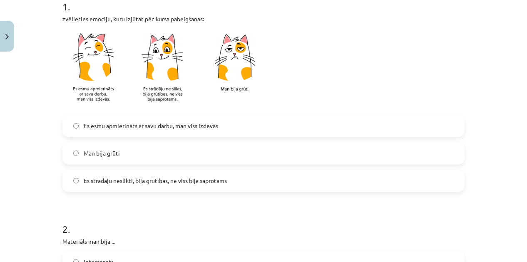
click at [165, 119] on label "Es esmu apmierināts ar savu darbu, man viss izdevās" at bounding box center [263, 126] width 400 height 21
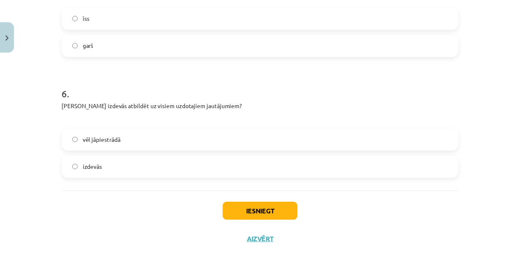
scroll to position [762, 0]
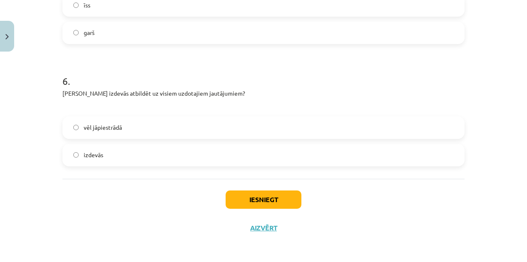
click at [258, 189] on div "Iesniegt Aizvērt" at bounding box center [263, 208] width 402 height 58
click at [254, 194] on button "Iesniegt" at bounding box center [263, 199] width 76 height 18
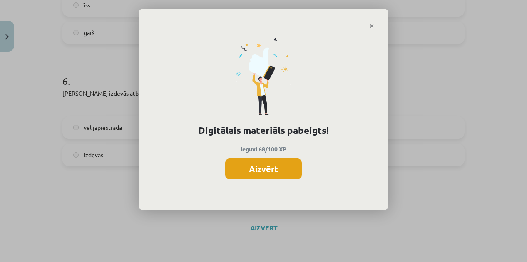
click at [276, 173] on button "Aizvērt" at bounding box center [263, 168] width 77 height 21
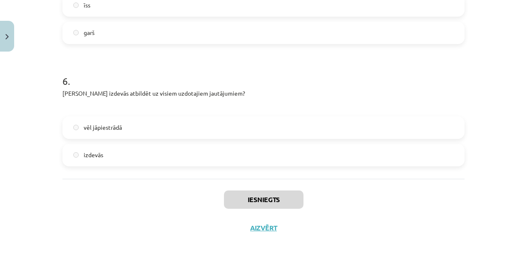
click at [255, 223] on div "Iesniegts Aizvērt" at bounding box center [263, 208] width 402 height 58
click at [256, 223] on div "Iesniegts Aizvērt" at bounding box center [263, 208] width 402 height 58
click at [252, 229] on button "Aizvērt" at bounding box center [261, 228] width 32 height 8
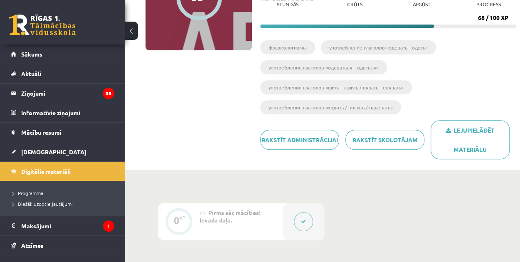
scroll to position [42, 0]
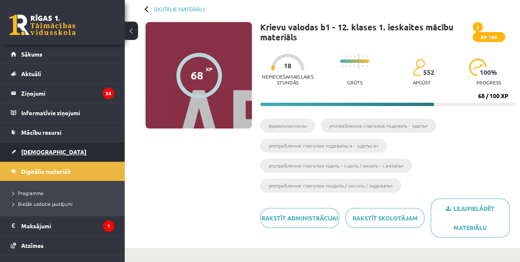
click at [33, 152] on span "[DEMOGRAPHIC_DATA]" at bounding box center [53, 151] width 65 height 7
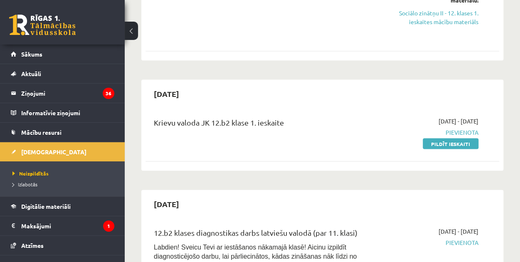
scroll to position [790, 0]
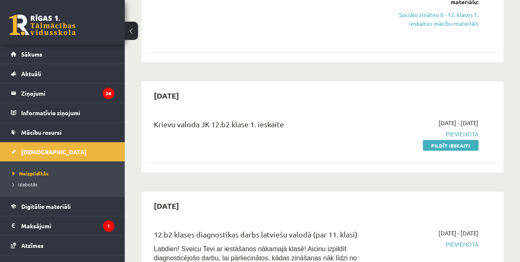
drag, startPoint x: 456, startPoint y: 122, endPoint x: 304, endPoint y: 45, distance: 170.9
click at [455, 140] on link "Pildīt ieskaiti" at bounding box center [451, 145] width 56 height 11
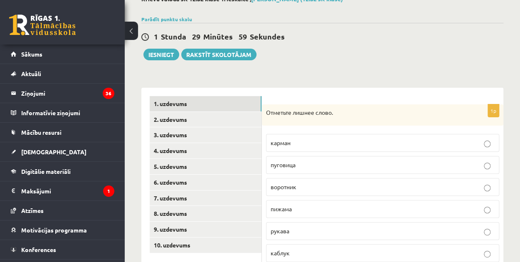
scroll to position [83, 0]
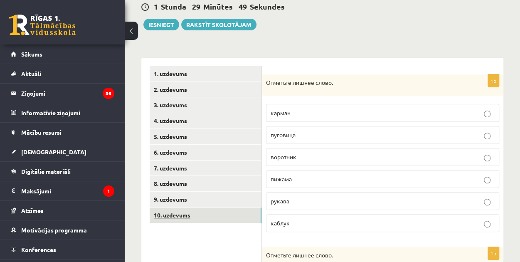
click at [188, 216] on link "10. uzdevums" at bounding box center [206, 215] width 112 height 15
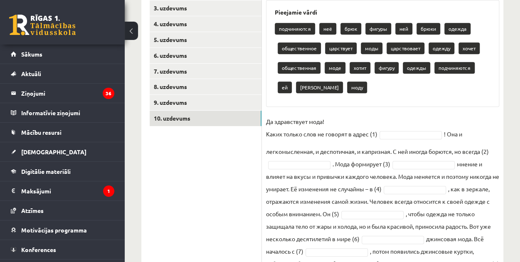
scroll to position [100, 0]
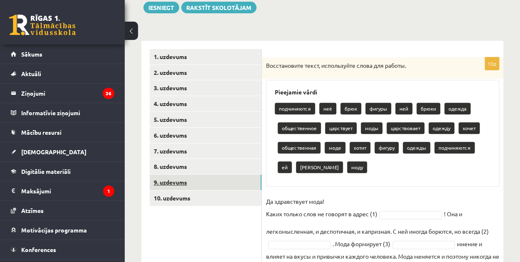
click at [165, 182] on link "9. uzdevums" at bounding box center [206, 182] width 112 height 15
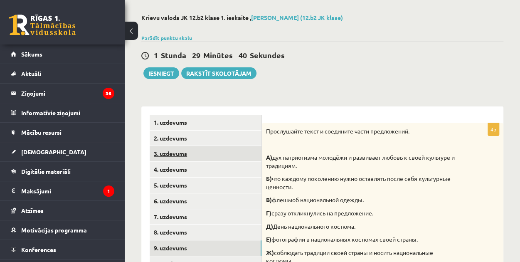
scroll to position [125, 0]
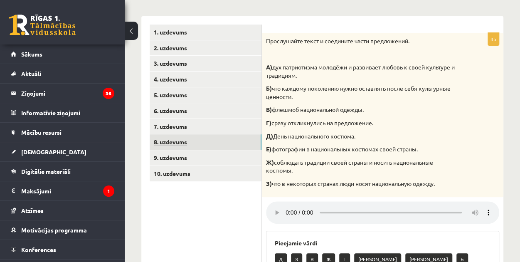
click at [183, 144] on link "8. uzdevums" at bounding box center [206, 141] width 112 height 15
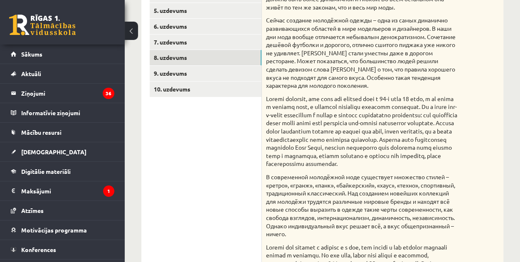
scroll to position [129, 0]
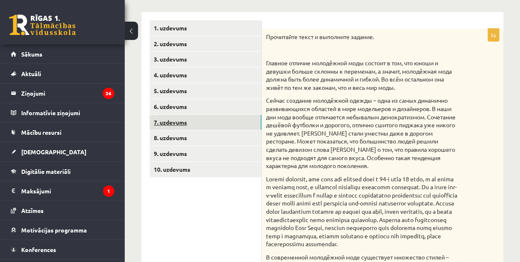
click at [185, 128] on link "7. uzdevums" at bounding box center [206, 122] width 112 height 15
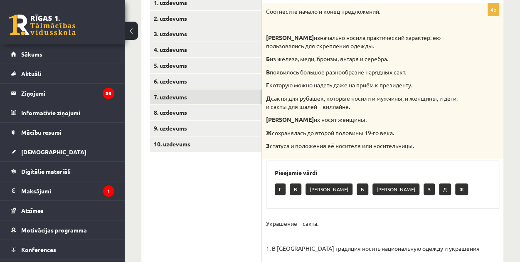
scroll to position [104, 0]
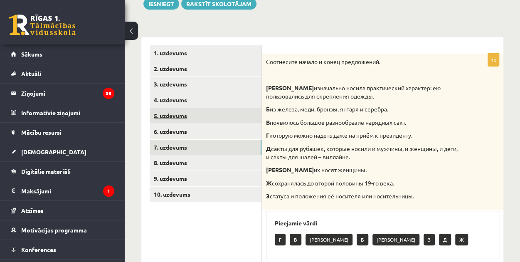
click at [184, 119] on link "5. uzdevums" at bounding box center [206, 115] width 112 height 15
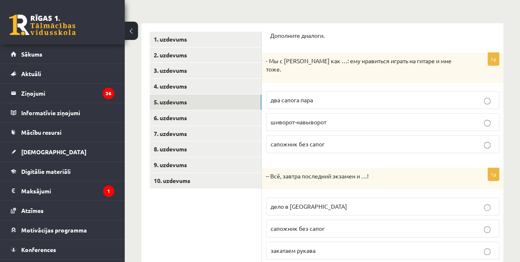
scroll to position [0, 0]
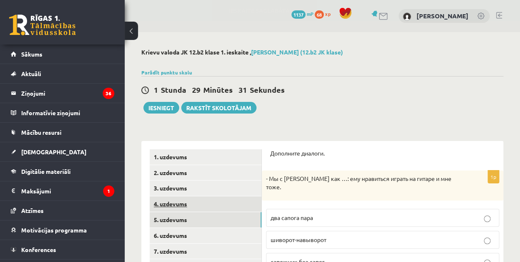
click at [175, 205] on link "4. uzdevums" at bounding box center [206, 203] width 112 height 15
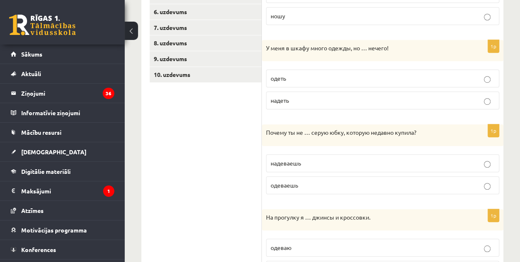
scroll to position [104, 0]
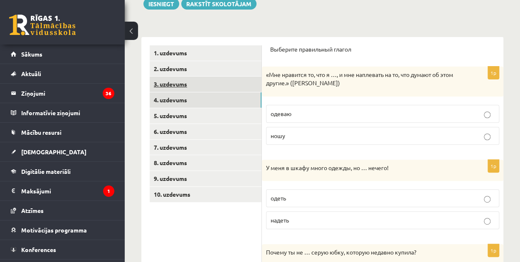
click at [168, 88] on link "3. uzdevums" at bounding box center [206, 84] width 112 height 15
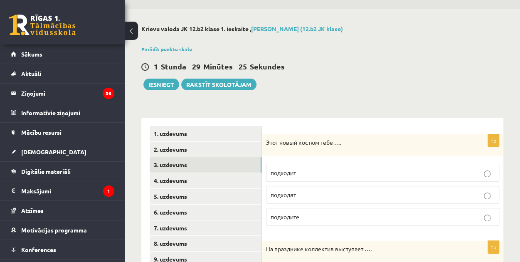
scroll to position [0, 0]
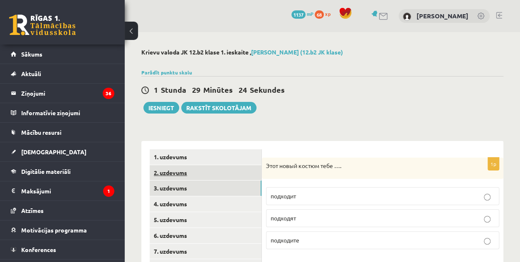
click at [184, 176] on link "2. uzdevums" at bounding box center [206, 172] width 112 height 15
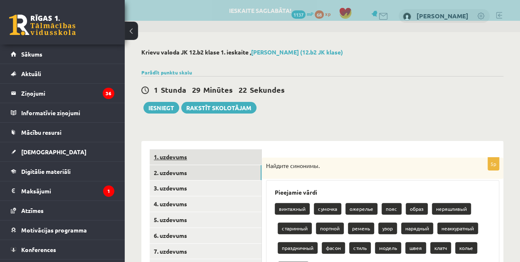
click at [200, 151] on link "1. uzdevums" at bounding box center [206, 156] width 112 height 15
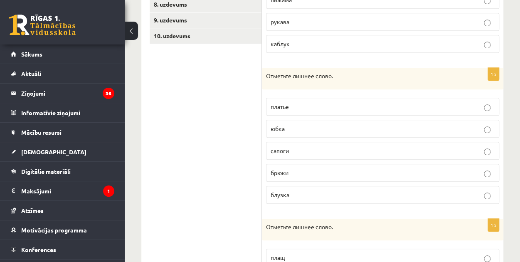
scroll to position [250, 0]
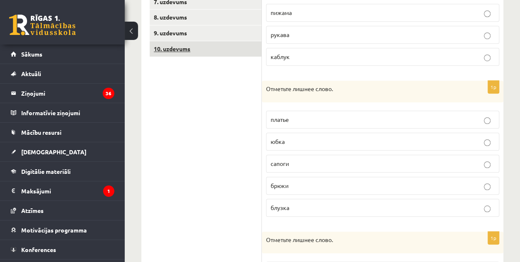
click at [192, 53] on link "10. uzdevums" at bounding box center [206, 48] width 112 height 15
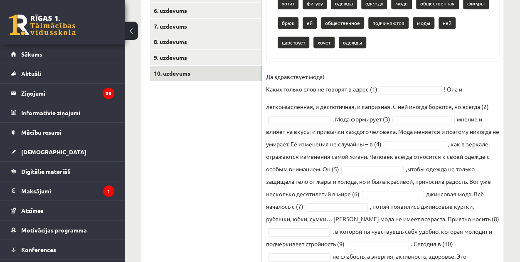
scroll to position [267, 0]
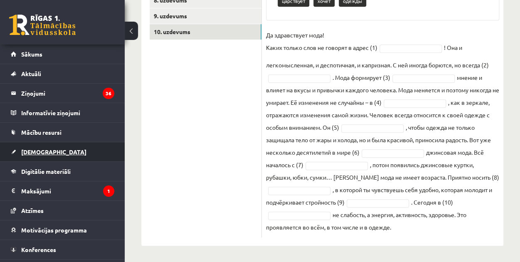
click at [12, 158] on link "[DEMOGRAPHIC_DATA]" at bounding box center [63, 151] width 104 height 19
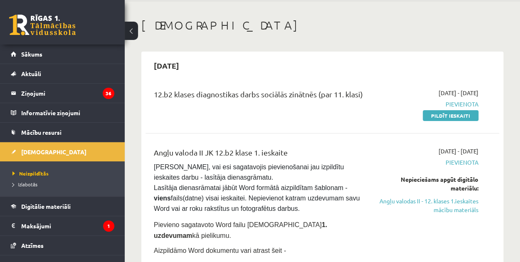
scroll to position [38, 0]
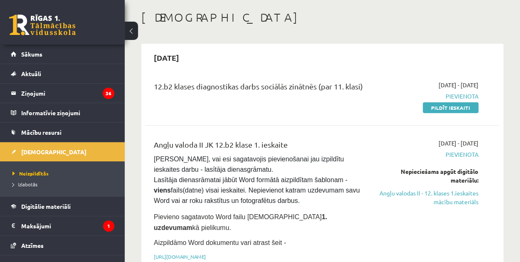
click at [437, 99] on span "Pievienota" at bounding box center [429, 96] width 100 height 9
click at [437, 104] on link "Pildīt ieskaiti" at bounding box center [451, 107] width 56 height 11
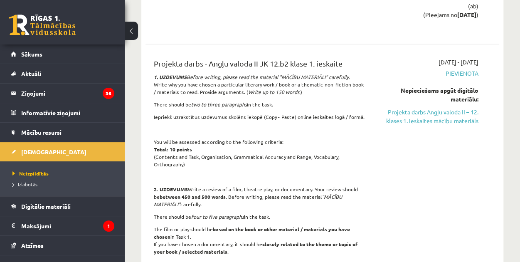
scroll to position [1227, 0]
click at [418, 69] on span "Pievienota" at bounding box center [429, 73] width 100 height 9
click at [428, 69] on span "Pievienota" at bounding box center [429, 73] width 100 height 9
click at [437, 69] on span "Pievienota" at bounding box center [429, 73] width 100 height 9
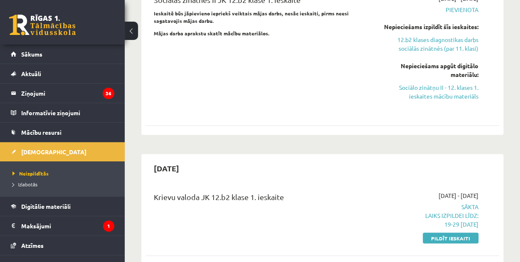
scroll to position [922, 0]
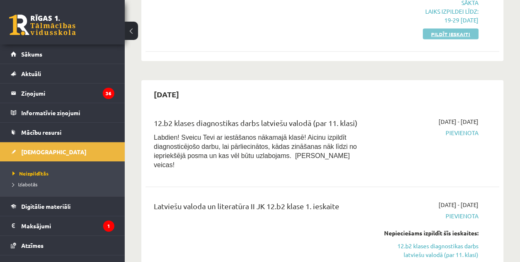
click at [467, 29] on link "Pildīt ieskaiti" at bounding box center [451, 34] width 56 height 11
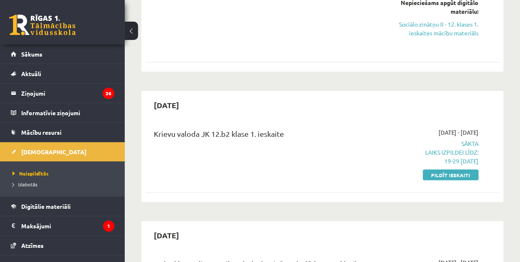
scroll to position [783, 0]
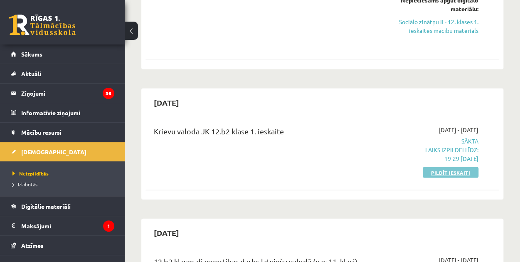
click at [456, 167] on link "Pildīt ieskaiti" at bounding box center [451, 172] width 56 height 11
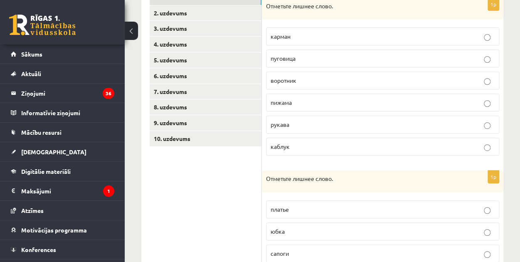
scroll to position [162, 0]
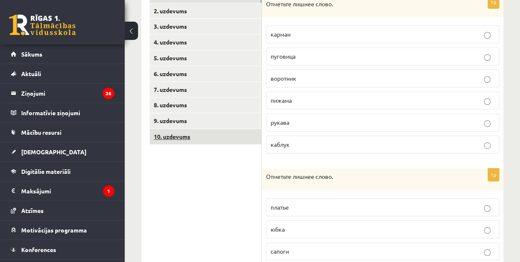
click at [222, 130] on link "10. uzdevums" at bounding box center [206, 136] width 112 height 15
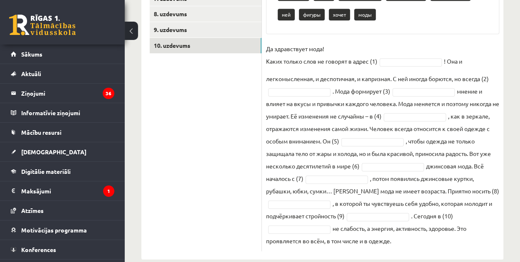
scroll to position [252, 0]
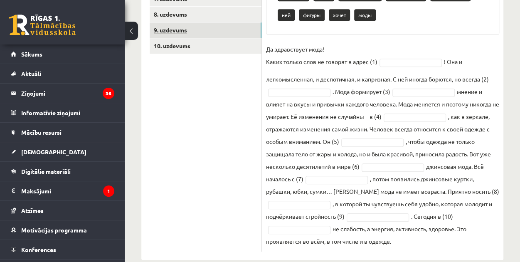
click at [209, 25] on link "9. uzdevums" at bounding box center [206, 29] width 112 height 15
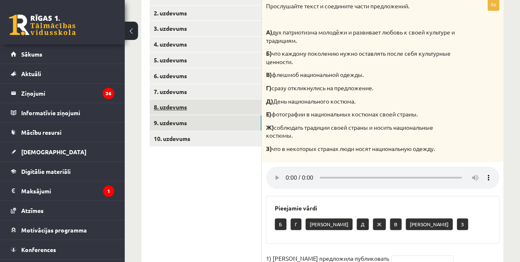
scroll to position [161, 0]
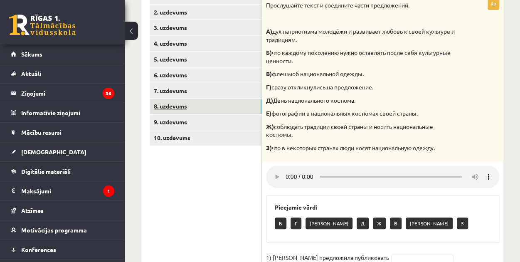
click at [187, 107] on link "8. uzdevums" at bounding box center [206, 106] width 112 height 15
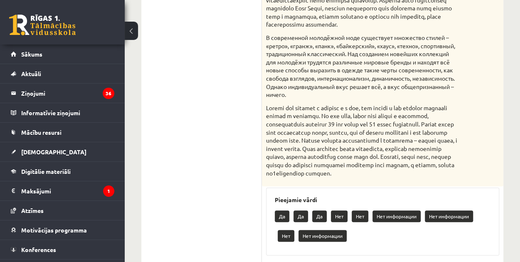
scroll to position [0, 0]
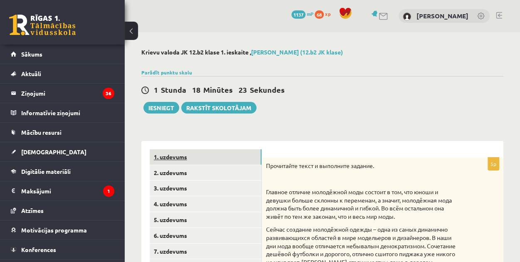
click at [180, 151] on link "1. uzdevums" at bounding box center [206, 156] width 112 height 15
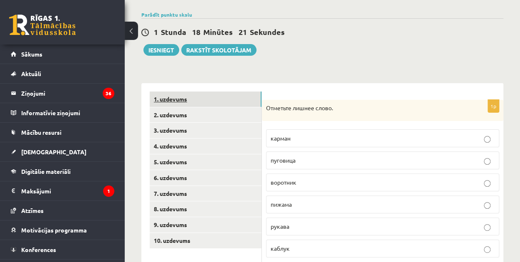
scroll to position [62, 0]
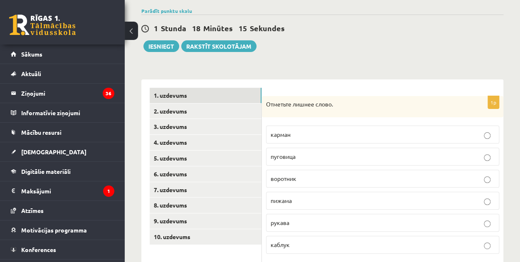
click at [295, 244] on p "каблук" at bounding box center [383, 244] width 224 height 9
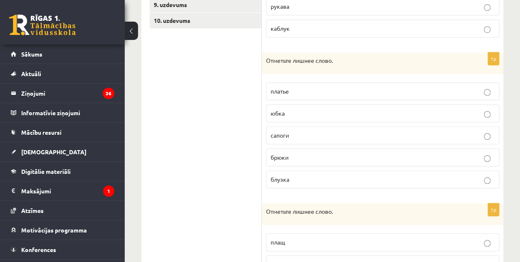
scroll to position [278, 0]
click at [300, 132] on p "сапоги" at bounding box center [383, 135] width 224 height 9
click at [169, 13] on link "10. uzdevums" at bounding box center [206, 19] width 112 height 15
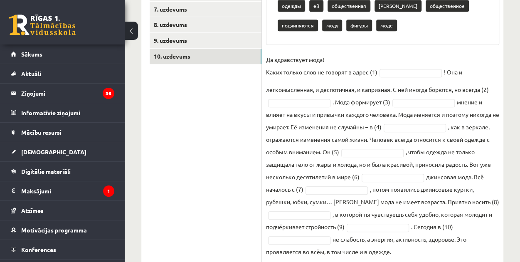
scroll to position [240, 0]
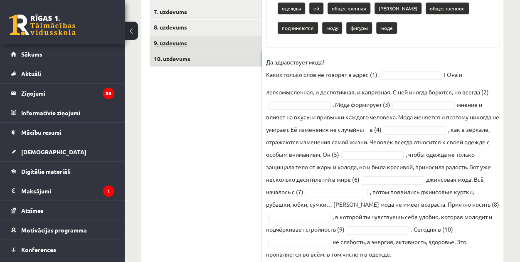
click at [176, 45] on link "9. uzdevums" at bounding box center [206, 42] width 112 height 15
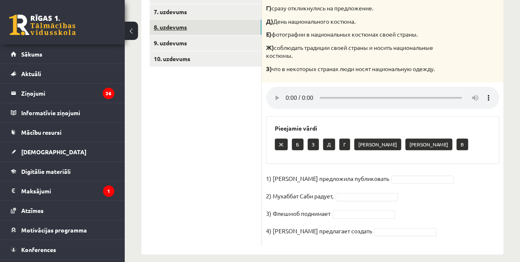
click at [176, 21] on link "8. uzdevums" at bounding box center [206, 27] width 112 height 15
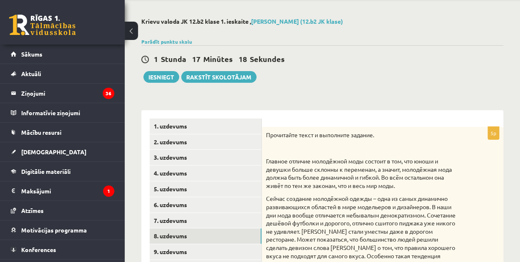
scroll to position [0, 0]
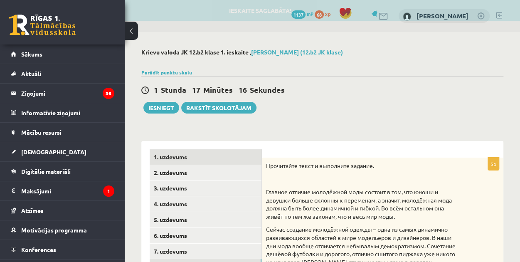
click at [190, 156] on link "1. uzdevums" at bounding box center [206, 156] width 112 height 15
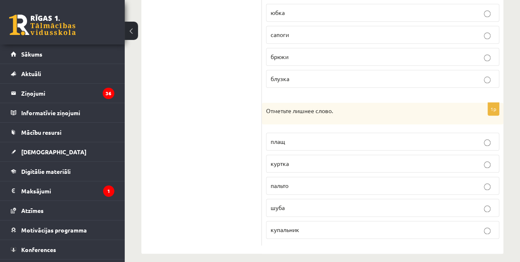
scroll to position [382, 0]
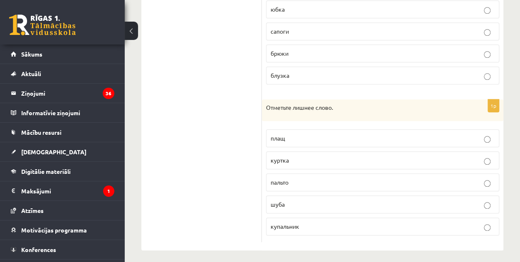
click at [295, 225] on p "купальник" at bounding box center [383, 226] width 224 height 9
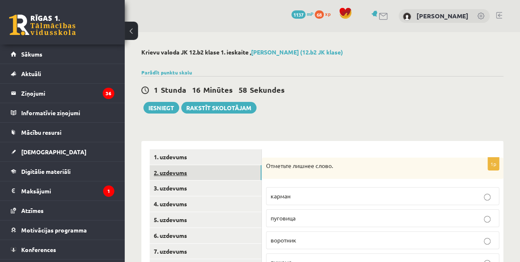
click at [193, 167] on link "2. uzdevums" at bounding box center [206, 172] width 112 height 15
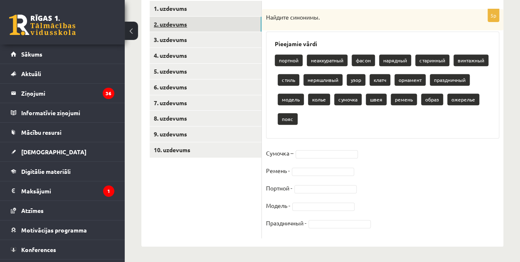
scroll to position [149, 0]
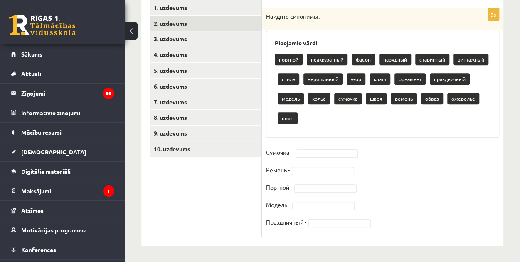
click at [387, 77] on p "клатч" at bounding box center [380, 79] width 21 height 12
click at [329, 147] on fieldset "Сумочка – Ремень - Портной - Модель - Праздничный -" at bounding box center [382, 189] width 233 height 87
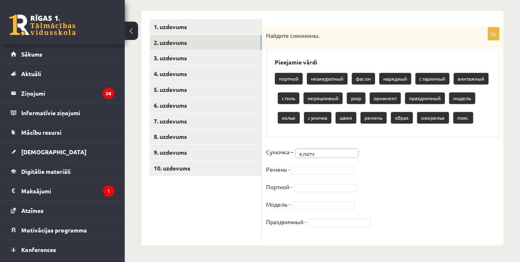
scroll to position [130, 0]
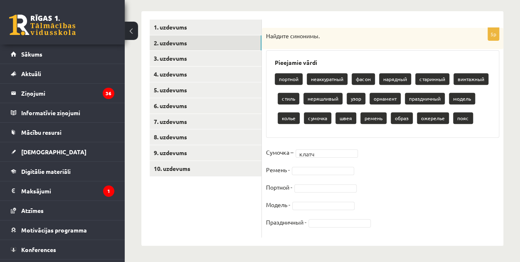
click at [309, 178] on fieldset "Сумочка – клатч ***** Ремень - Портной - Модель - Праздничный -" at bounding box center [382, 189] width 233 height 87
click at [311, 163] on fieldset "Сумочка – клатч ***** Ремень - Портной - Модель - Праздничный -" at bounding box center [382, 189] width 233 height 87
click at [309, 162] on fieldset "Сумочка – клатч ***** Ремень - Портной - Модель - Праздничный -" at bounding box center [382, 189] width 233 height 87
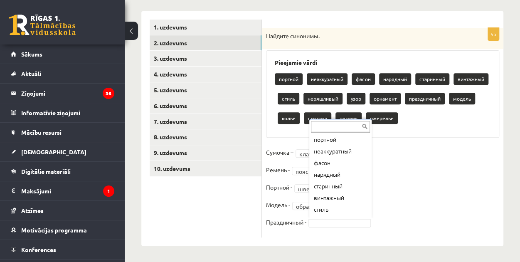
scroll to position [0, 0]
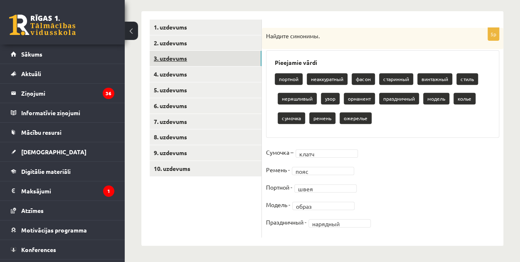
click at [205, 62] on link "3. uzdevums" at bounding box center [206, 58] width 112 height 15
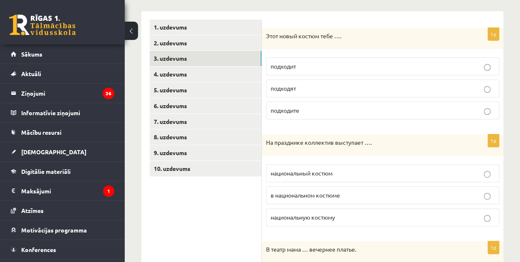
click at [287, 73] on label "подходит" at bounding box center [382, 66] width 233 height 18
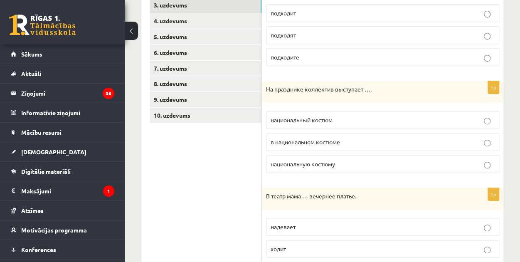
scroll to position [183, 0]
click at [308, 147] on label "в национальном костюме" at bounding box center [382, 142] width 233 height 18
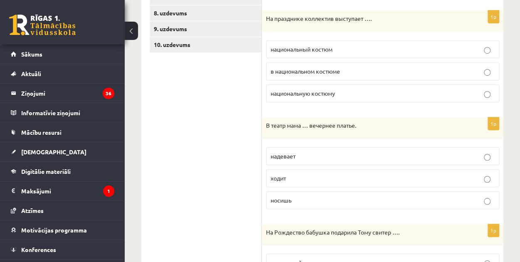
scroll to position [253, 0]
click at [307, 148] on label "надевает" at bounding box center [382, 157] width 233 height 18
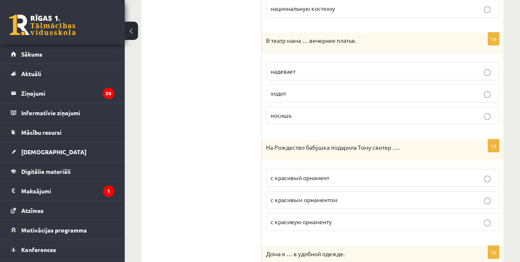
scroll to position [340, 0]
click at [328, 197] on span "с красивым орнаментом" at bounding box center [304, 198] width 67 height 7
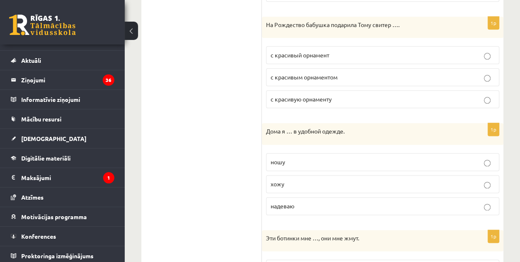
scroll to position [464, 0]
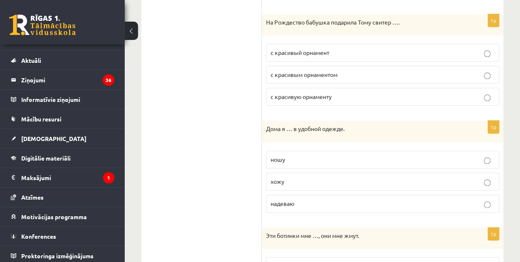
click at [298, 177] on p "хожу" at bounding box center [383, 181] width 224 height 9
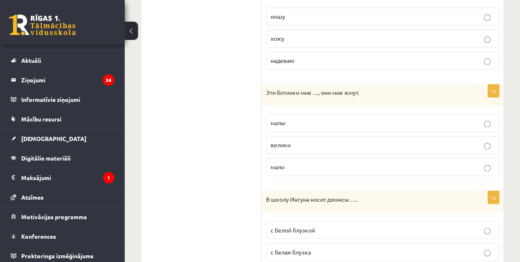
scroll to position [620, 0]
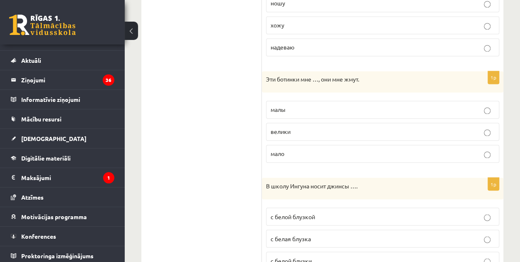
click at [287, 105] on p "малы" at bounding box center [383, 109] width 224 height 9
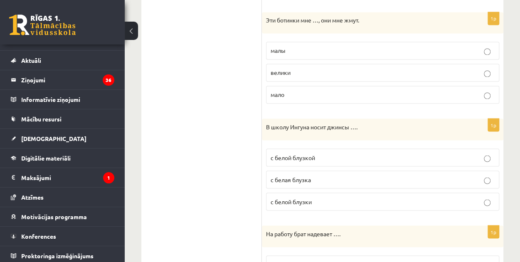
scroll to position [688, 0]
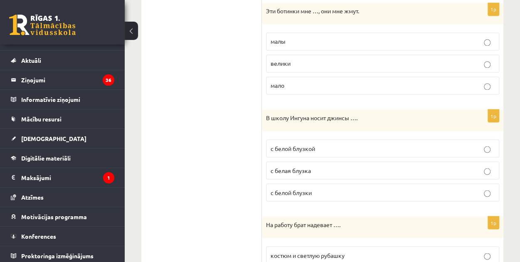
click at [300, 144] on span "с белой блузкой" at bounding box center [293, 147] width 45 height 7
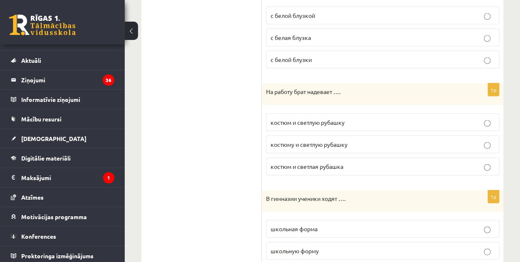
scroll to position [821, 0]
click at [309, 118] on span "костюм и светлую рубашку" at bounding box center [308, 121] width 74 height 7
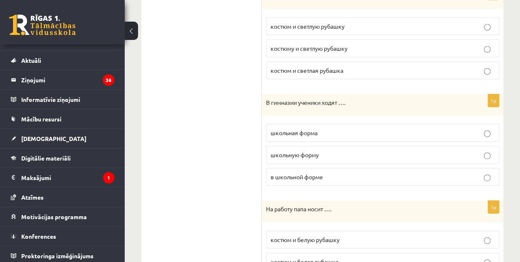
scroll to position [916, 0]
click at [287, 173] on p "в школьной форме" at bounding box center [383, 177] width 224 height 9
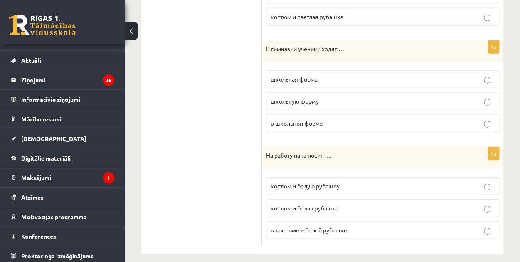
scroll to position [970, 0]
click at [278, 183] on label "костюм и белую рубашку" at bounding box center [382, 187] width 233 height 18
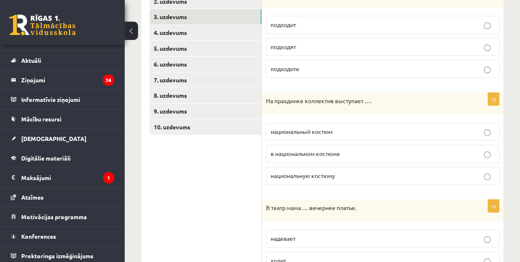
scroll to position [105, 0]
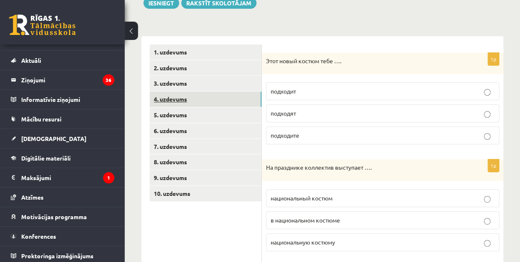
click at [219, 104] on link "4. uzdevums" at bounding box center [206, 99] width 112 height 15
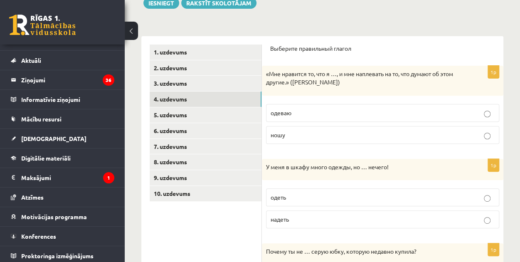
click at [285, 131] on span "ношу" at bounding box center [278, 134] width 15 height 7
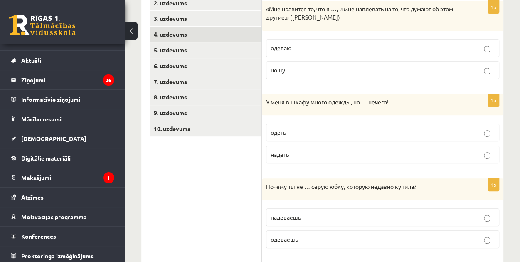
scroll to position [170, 0]
click at [280, 138] on label "одеть" at bounding box center [382, 133] width 233 height 18
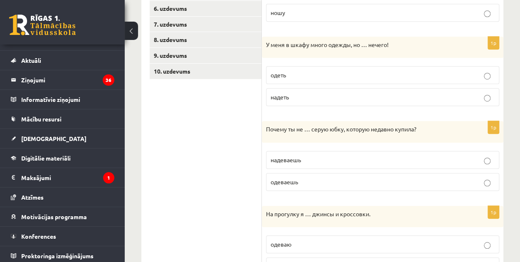
scroll to position [230, 0]
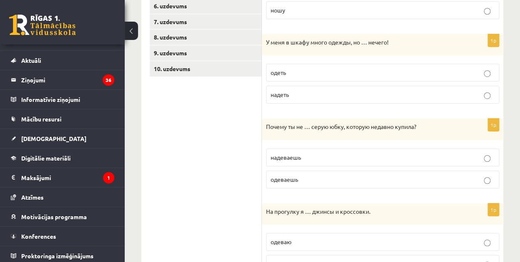
click at [283, 178] on span "одеваешь" at bounding box center [284, 179] width 27 height 7
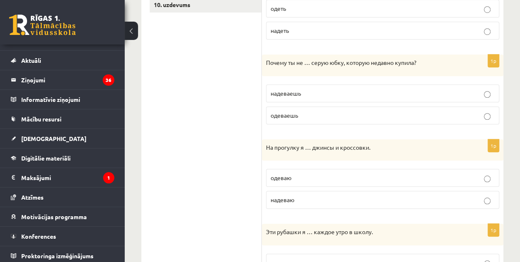
scroll to position [294, 0]
click at [323, 178] on p "одеваю" at bounding box center [383, 177] width 224 height 9
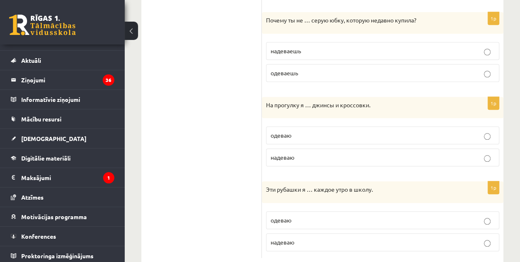
scroll to position [354, 0]
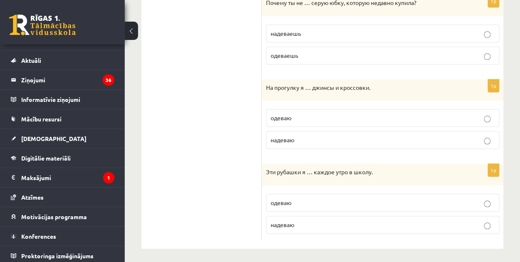
click at [304, 203] on p "одеваю" at bounding box center [383, 202] width 224 height 9
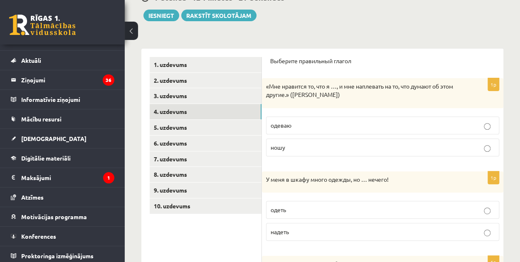
scroll to position [62, 0]
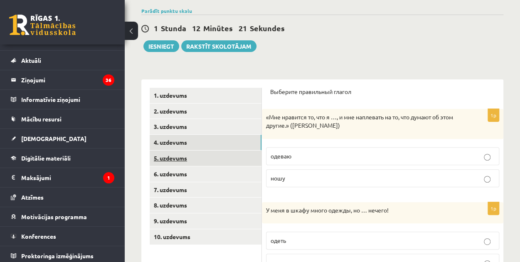
click at [209, 154] on link "5. uzdevums" at bounding box center [206, 158] width 112 height 15
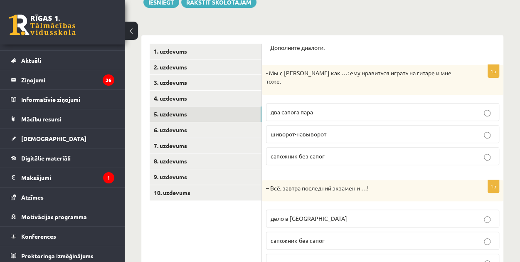
scroll to position [110, 0]
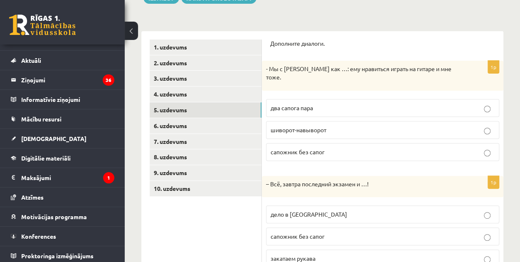
click at [300, 104] on p "два сапога пара" at bounding box center [383, 108] width 224 height 9
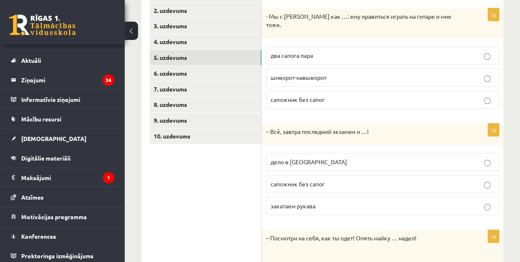
scroll to position [171, 0]
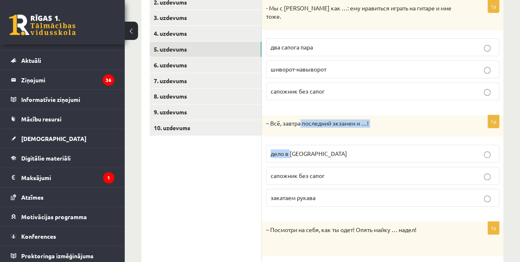
drag, startPoint x: 300, startPoint y: 103, endPoint x: 291, endPoint y: 130, distance: 28.9
click at [291, 130] on form "Дополните диалоги. 1p - Мы с Артуром как …: ему нравиться играть на гитаре и мн…" at bounding box center [382, 156] width 225 height 355
click at [290, 141] on fieldset "дело в шляпе сапожник без сапог закатаем рукава" at bounding box center [382, 175] width 233 height 69
click at [310, 149] on p "дело в шляпе" at bounding box center [383, 153] width 224 height 9
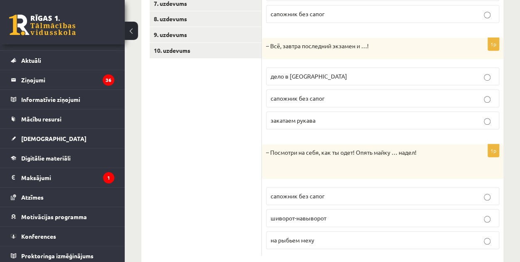
scroll to position [256, 0]
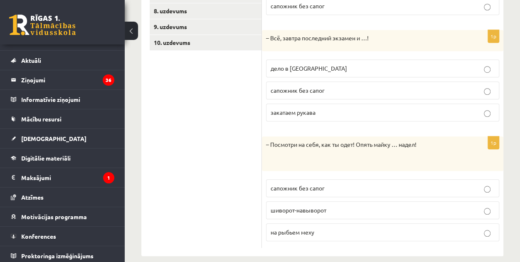
click at [292, 201] on label "шиворот-навыворот" at bounding box center [382, 210] width 233 height 18
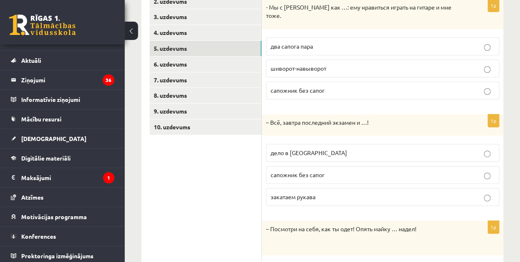
scroll to position [168, 0]
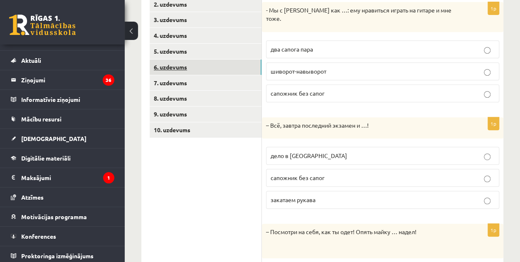
click at [210, 64] on link "6. uzdevums" at bounding box center [206, 66] width 112 height 15
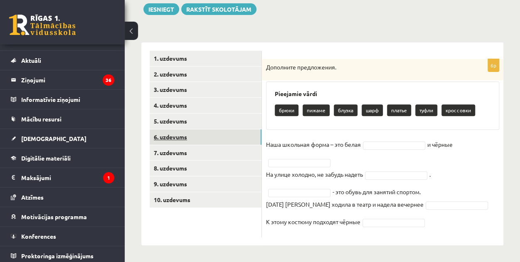
scroll to position [98, 0]
click at [340, 111] on p "блузка" at bounding box center [346, 111] width 24 height 12
click at [343, 113] on p "блузка" at bounding box center [346, 111] width 24 height 12
click at [344, 101] on div "Pieejamie vārdi брюки пижаме блузка шарф платье туфли кроссовки" at bounding box center [382, 106] width 233 height 48
click at [375, 136] on div "6p Дополните предложения. Pieejamie vārdi брюки пижаме блузка шарф платье туфли…" at bounding box center [383, 148] width 242 height 178
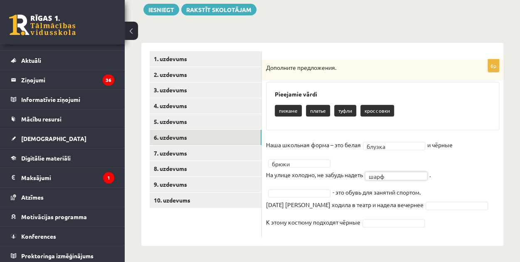
click at [314, 182] on fieldset "Наша школьная форма – это белая блузка ****** и чёрные брюки ***** На улице хол…" at bounding box center [382, 185] width 233 height 95
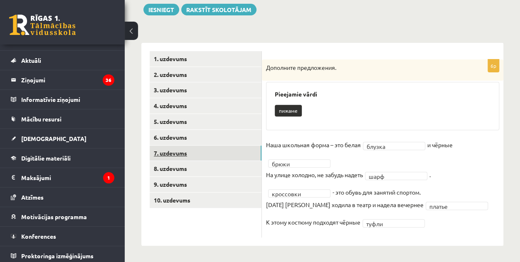
click at [184, 148] on link "7. uzdevums" at bounding box center [206, 153] width 112 height 15
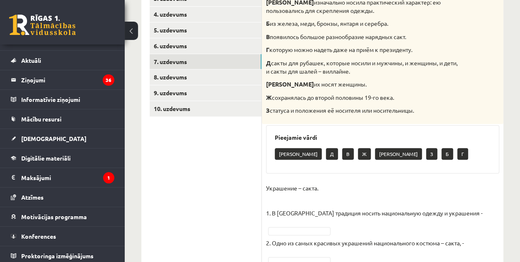
scroll to position [200, 0]
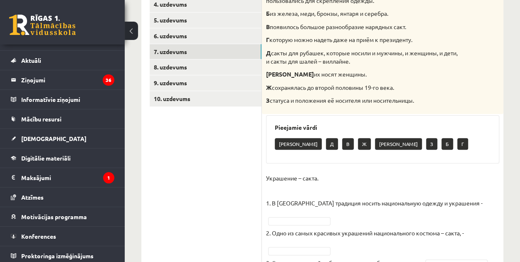
click at [276, 214] on fieldset "Украшение – сакта. 1. В Латвии традиция носить национальную одежду и украшения …" at bounding box center [382, 238] width 233 height 132
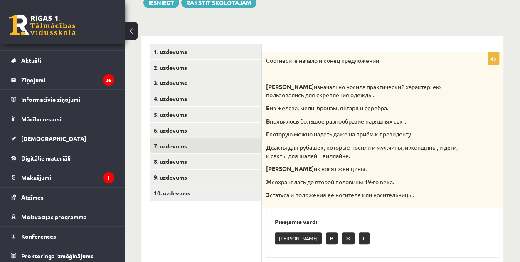
scroll to position [96, 0]
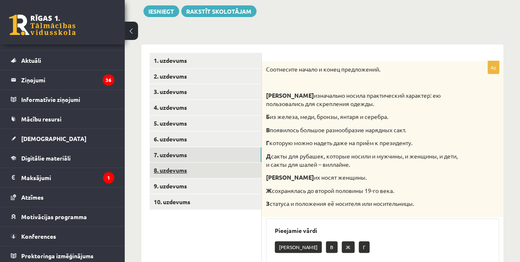
click at [228, 166] on link "8. uzdevums" at bounding box center [206, 170] width 112 height 15
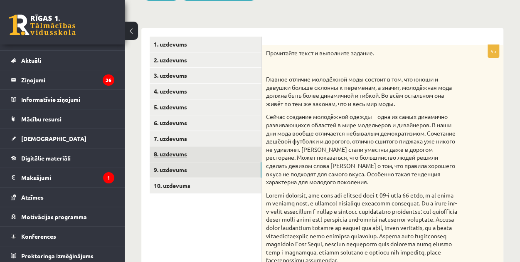
scroll to position [113, 0]
click at [228, 166] on link "9. uzdevums" at bounding box center [206, 169] width 112 height 15
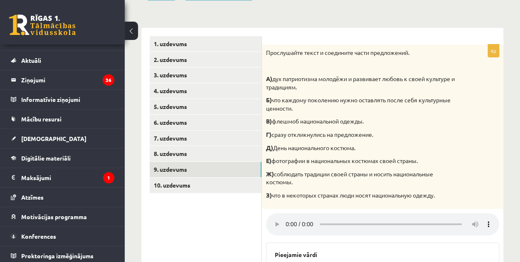
click at [450, 34] on div "4p Прослушайте текст и соедините части предложений. А) дух патриотизма молодёжи…" at bounding box center [383, 205] width 242 height 354
drag, startPoint x: 450, startPoint y: 33, endPoint x: 431, endPoint y: 58, distance: 31.4
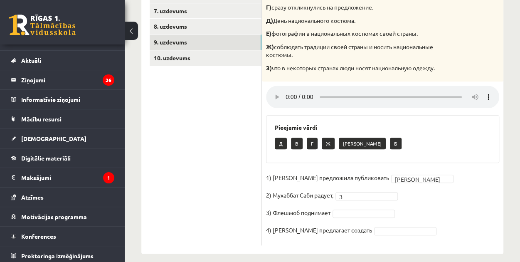
scroll to position [241, 0]
click at [366, 218] on fieldset "1) Девушка предложила публиковать Е * 2) Мухаббат Саби радует, З * 3) Флешмоб п…" at bounding box center [382, 206] width 233 height 70
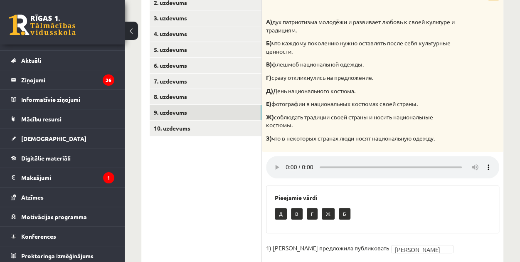
scroll to position [249, 0]
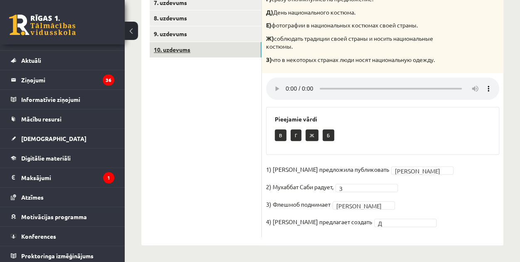
click at [213, 48] on link "10. uzdevums" at bounding box center [206, 49] width 112 height 15
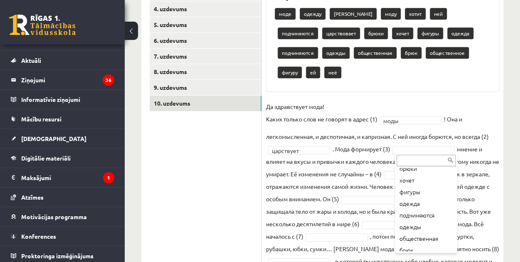
scroll to position [114, 0]
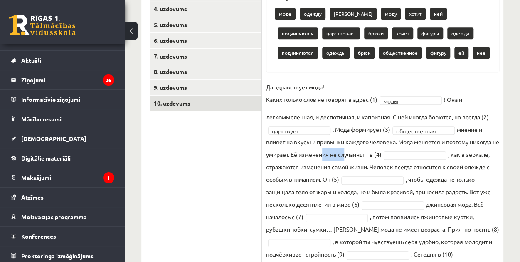
drag, startPoint x: 328, startPoint y: 158, endPoint x: 350, endPoint y: 156, distance: 21.8
click at [350, 156] on fieldset "**********" at bounding box center [382, 183] width 233 height 205
click at [329, 168] on fieldset "**********" at bounding box center [382, 183] width 233 height 205
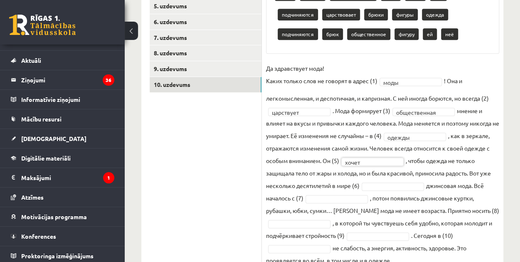
scroll to position [215, 0]
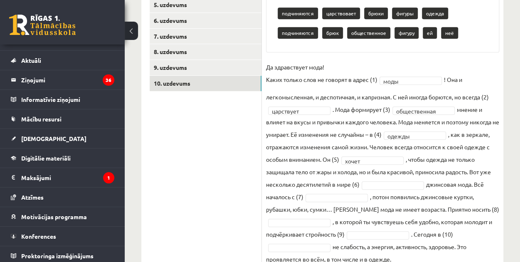
click at [402, 179] on fieldset "**********" at bounding box center [382, 163] width 233 height 205
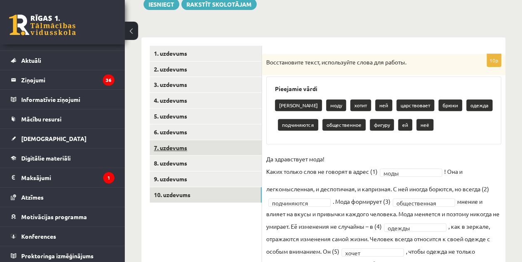
scroll to position [103, 0]
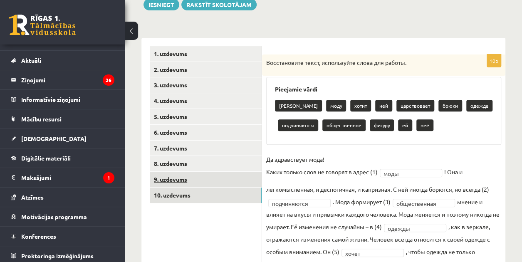
click at [197, 176] on link "9. uzdevums" at bounding box center [206, 179] width 112 height 15
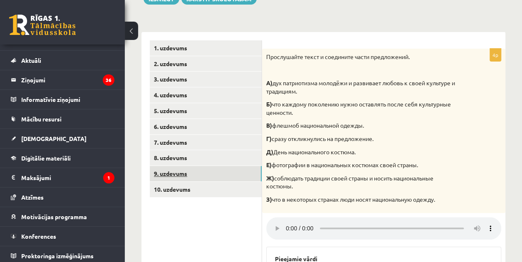
scroll to position [107, 0]
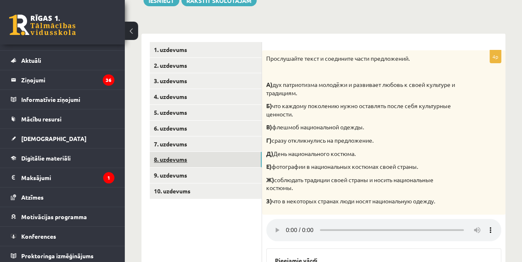
click at [193, 166] on link "8. uzdevums" at bounding box center [206, 159] width 112 height 15
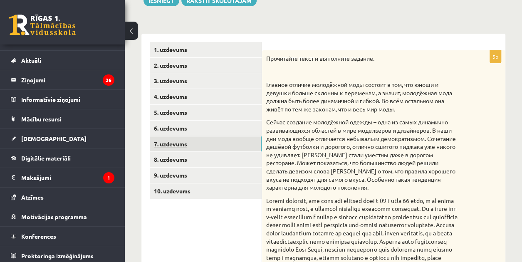
click at [197, 148] on link "7. uzdevums" at bounding box center [206, 143] width 112 height 15
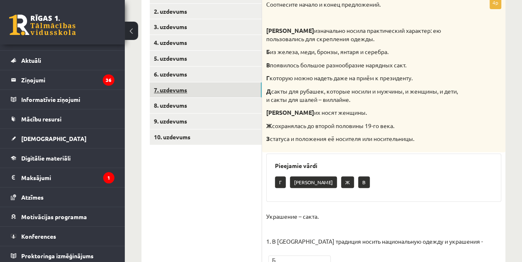
scroll to position [160, 0]
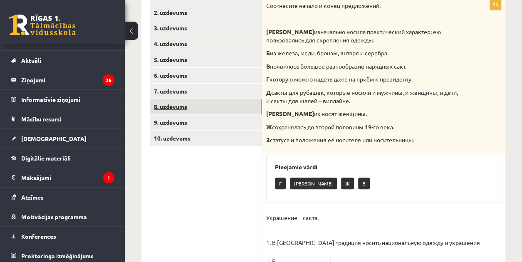
click at [193, 112] on link "8. uzdevums" at bounding box center [206, 106] width 112 height 15
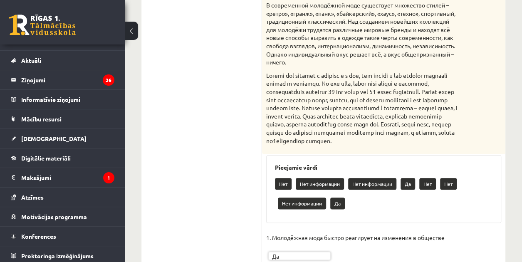
scroll to position [545, 0]
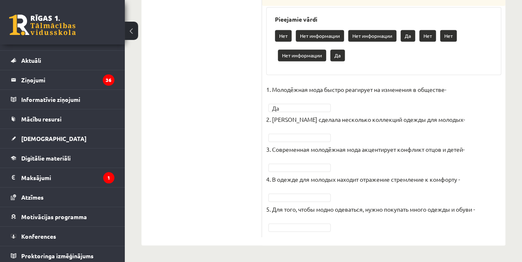
click at [324, 124] on p "2. Коко Шанель сделала несколько коллекций одежды для молодых-" at bounding box center [365, 119] width 199 height 12
click at [317, 127] on fieldset "1. Молодёжная мода быстро реагирует на изменения в обществе- Да ** 2. Коко Шане…" at bounding box center [383, 158] width 235 height 150
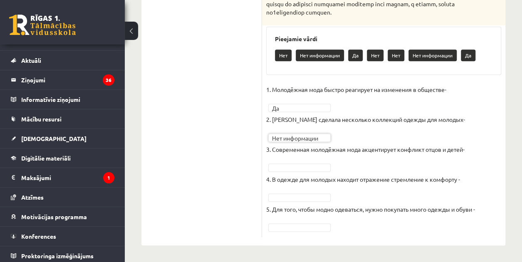
scroll to position [525, 0]
drag, startPoint x: 294, startPoint y: 188, endPoint x: 399, endPoint y: 217, distance: 109.2
click at [399, 217] on fieldset "**********" at bounding box center [383, 158] width 235 height 150
click at [289, 221] on fieldset "**********" at bounding box center [383, 158] width 235 height 150
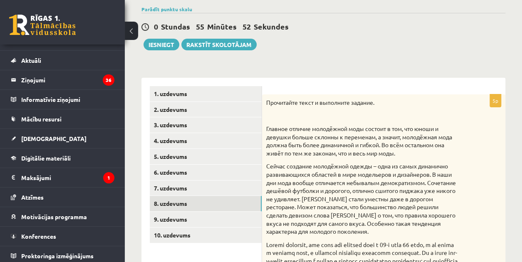
scroll to position [0, 0]
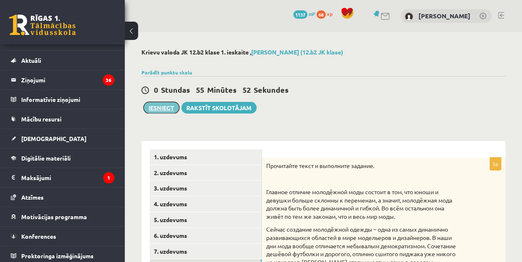
click at [171, 108] on button "Iesniegt" at bounding box center [161, 108] width 36 height 12
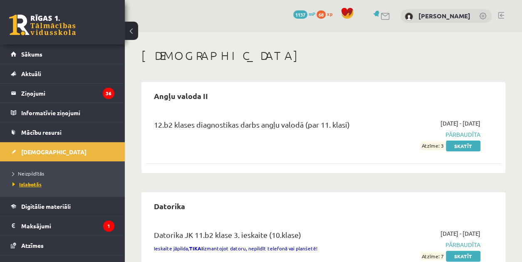
click at [34, 181] on span "Izlabotās" at bounding box center [26, 184] width 29 height 7
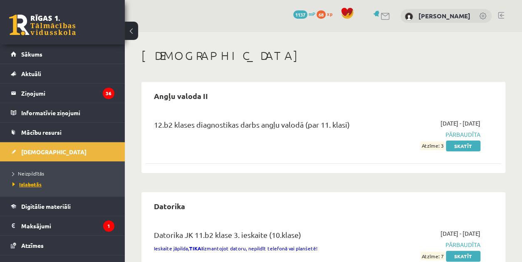
click at [34, 181] on span "Izlabotās" at bounding box center [26, 184] width 29 height 7
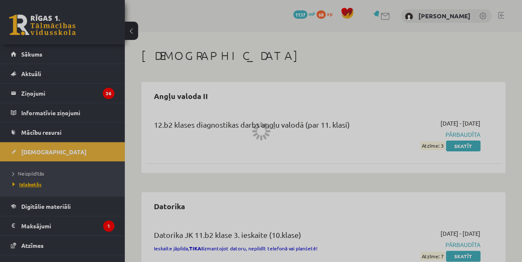
click at [34, 181] on div at bounding box center [261, 131] width 522 height 262
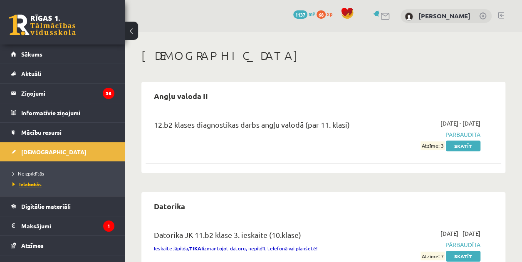
click at [34, 181] on span "Izlabotās" at bounding box center [26, 184] width 29 height 7
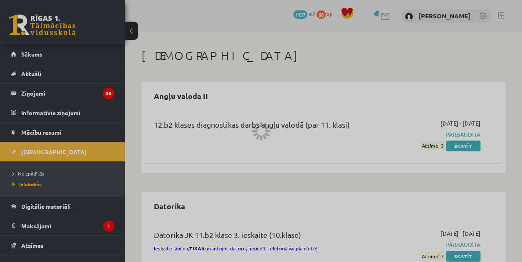
click at [34, 181] on div at bounding box center [261, 131] width 522 height 262
click at [34, 181] on span "Izlabotās" at bounding box center [26, 184] width 29 height 7
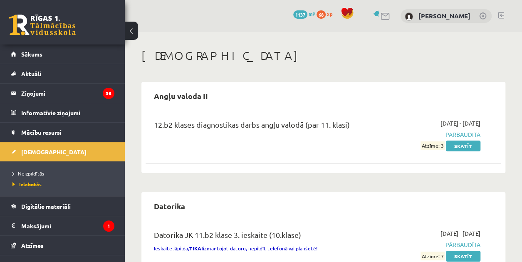
click at [34, 181] on span "Izlabotās" at bounding box center [26, 184] width 29 height 7
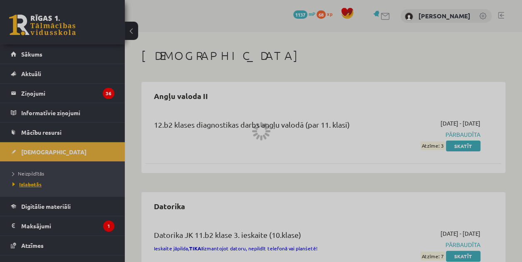
click at [34, 181] on div at bounding box center [261, 131] width 522 height 262
click at [34, 181] on span "Izlabotās" at bounding box center [26, 184] width 29 height 7
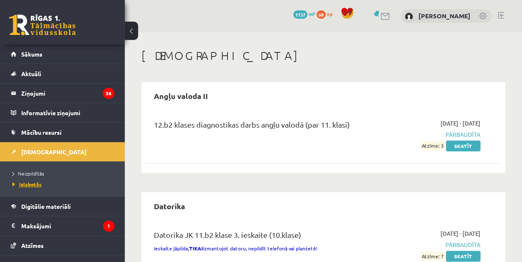
click at [34, 181] on span "Izlabotās" at bounding box center [26, 184] width 29 height 7
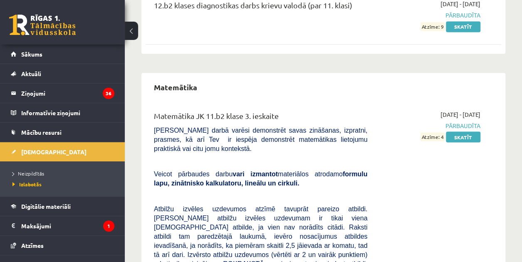
scroll to position [769, 0]
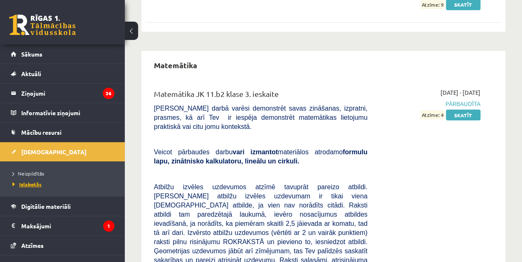
click at [32, 183] on span "Izlabotās" at bounding box center [26, 184] width 29 height 7
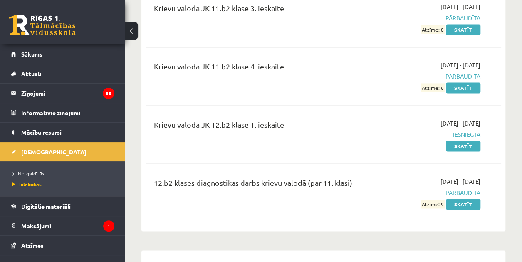
scroll to position [573, 0]
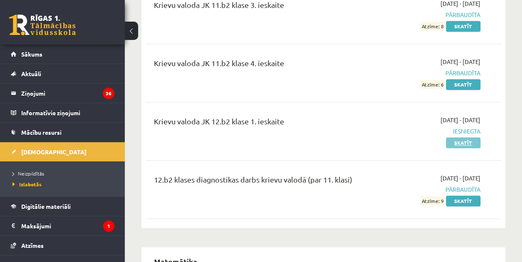
click at [464, 139] on link "Skatīt" at bounding box center [463, 142] width 35 height 11
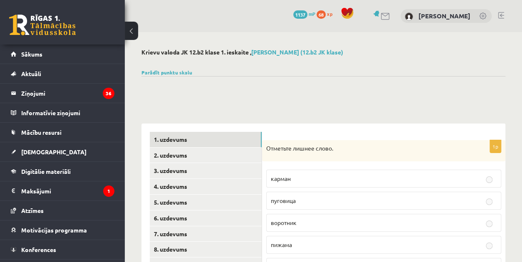
click at [173, 69] on link "Parādīt punktu skalu" at bounding box center [166, 72] width 51 height 7
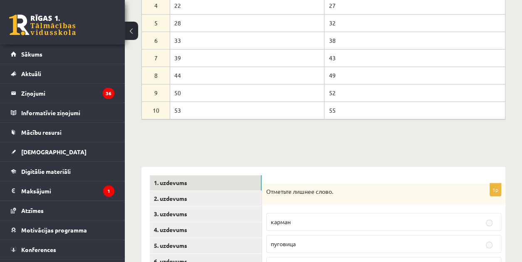
scroll to position [151, 0]
click at [29, 149] on span "[DEMOGRAPHIC_DATA]" at bounding box center [53, 151] width 65 height 7
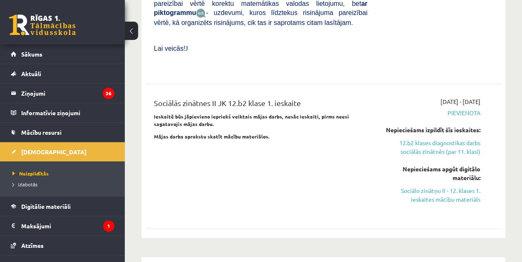
scroll to position [617, 0]
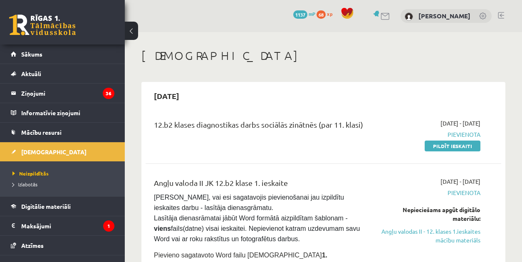
scroll to position [617, 0]
